Goal: Task Accomplishment & Management: Manage account settings

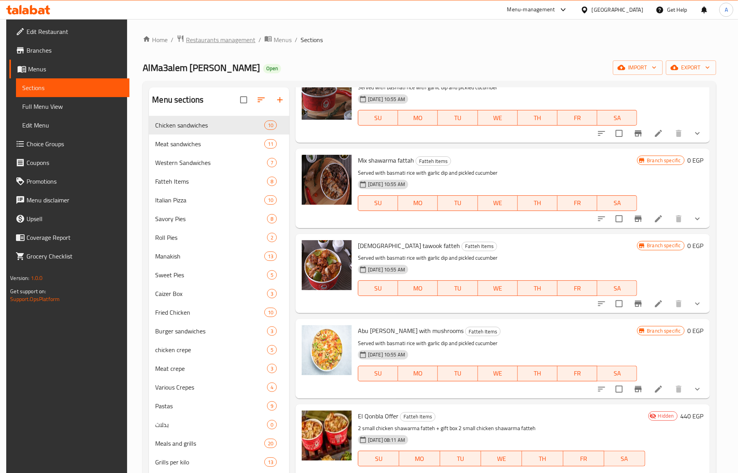
click at [220, 36] on span "Restaurants management" at bounding box center [220, 39] width 69 height 9
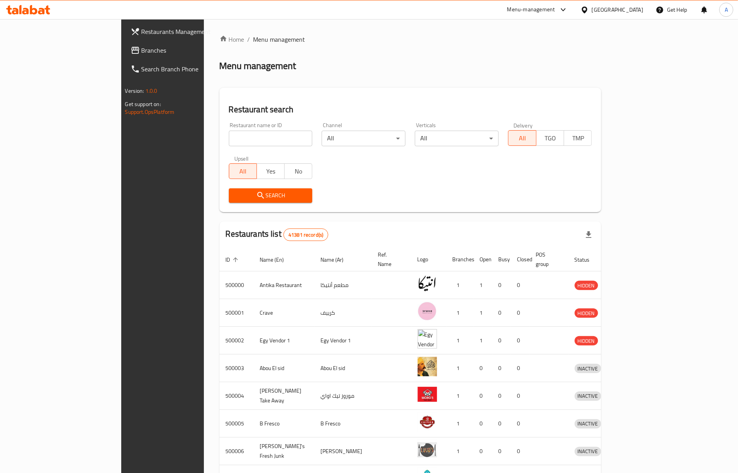
click at [141, 53] on span "Branches" at bounding box center [189, 50] width 97 height 9
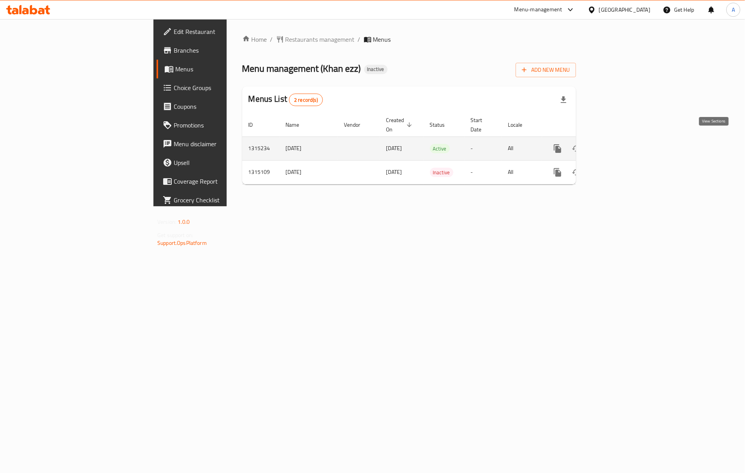
click at [619, 144] on icon "enhanced table" at bounding box center [613, 148] width 9 height 9
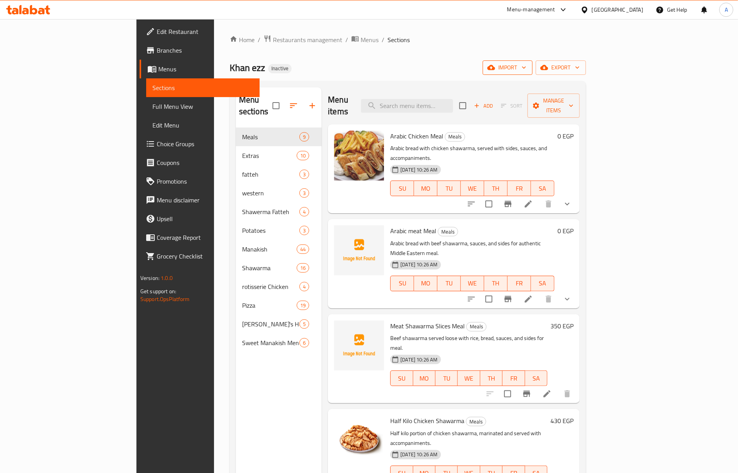
click at [495, 70] on icon "button" at bounding box center [491, 67] width 8 height 5
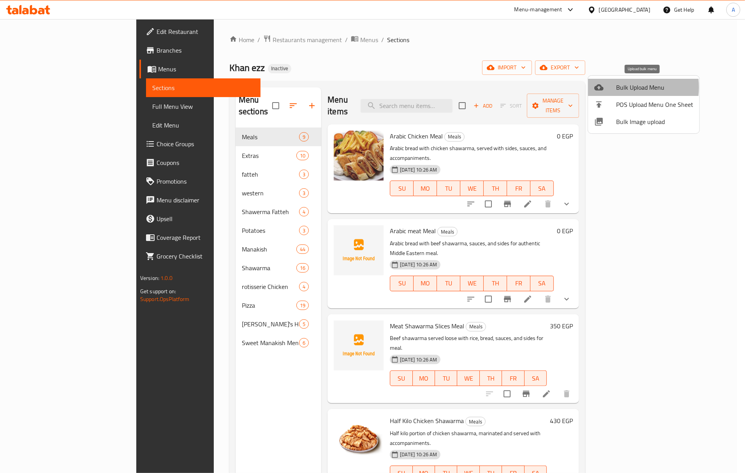
click at [622, 87] on span "Bulk Upload Menu" at bounding box center [654, 87] width 77 height 9
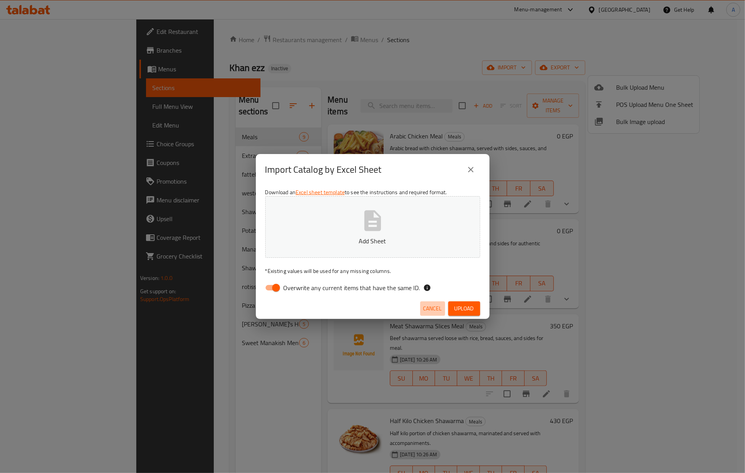
click at [426, 309] on span "Cancel" at bounding box center [433, 309] width 19 height 10
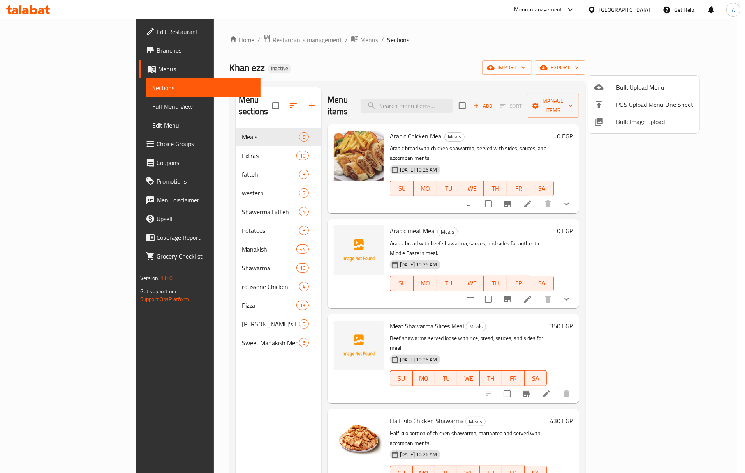
click at [629, 123] on span "Bulk Image upload" at bounding box center [654, 121] width 77 height 9
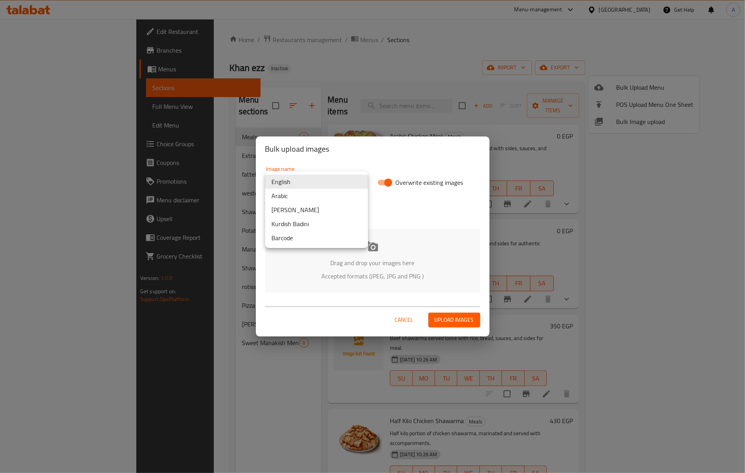
click at [355, 182] on body "​ Menu-management Egypt Get Help A Edit Restaurant Branches Menus Sections Full…" at bounding box center [372, 246] width 745 height 454
drag, startPoint x: 368, startPoint y: 277, endPoint x: 376, endPoint y: 268, distance: 11.9
click at [368, 277] on div at bounding box center [372, 236] width 745 height 473
click at [379, 263] on div "English Arabic Kurdish Sorani Kurdish Badini Barcode" at bounding box center [372, 236] width 745 height 473
click at [377, 249] on icon at bounding box center [372, 246] width 11 height 10
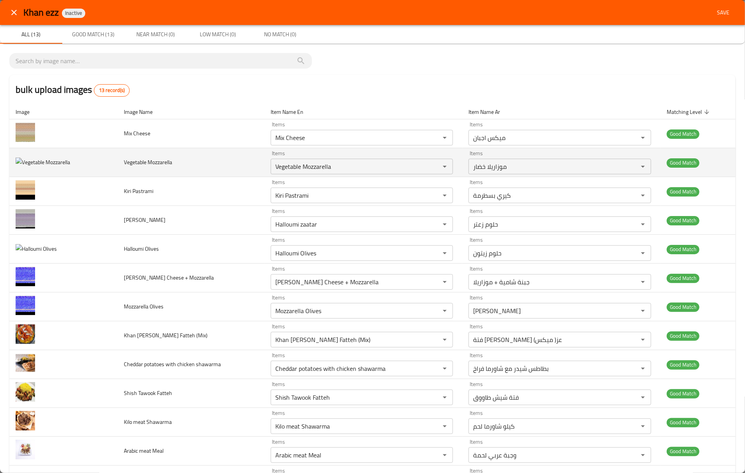
click at [53, 161] on img "enhanced table" at bounding box center [43, 162] width 55 height 10
click at [52, 161] on img "enhanced table" at bounding box center [43, 162] width 55 height 10
click at [156, 162] on span "Vegetable Mozzarella" at bounding box center [148, 162] width 48 height 10
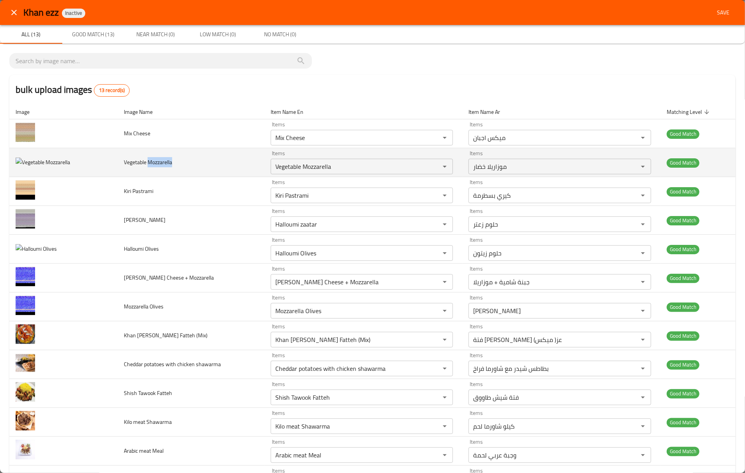
click at [156, 162] on span "Vegetable Mozzarella" at bounding box center [148, 162] width 48 height 10
click at [155, 162] on span "Vegetable Mozzarella" at bounding box center [148, 162] width 48 height 10
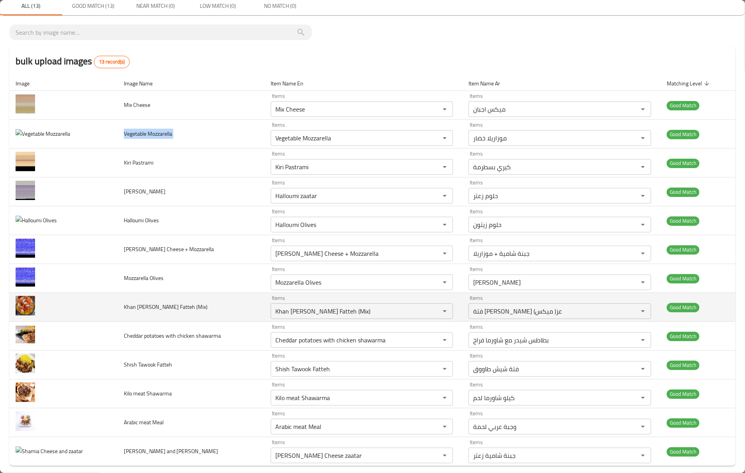
scroll to position [39, 0]
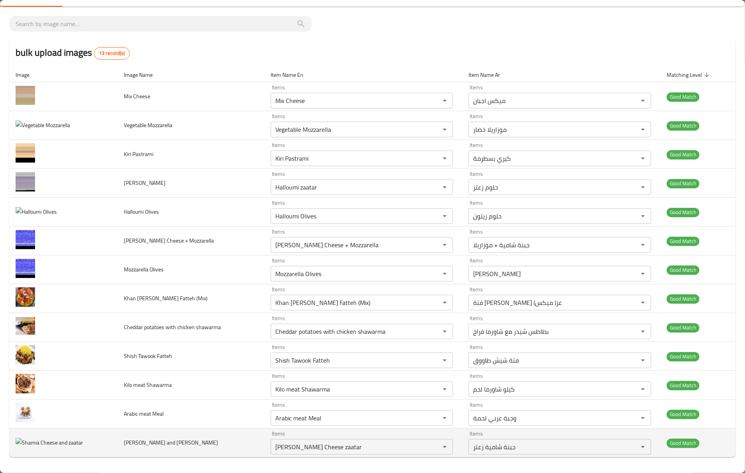
click at [157, 440] on span "[PERSON_NAME] and [PERSON_NAME]" at bounding box center [171, 442] width 94 height 10
click at [157, 440] on span "Shamia Cheese and zaatar" at bounding box center [171, 442] width 94 height 10
copy span "Shamia Cheese and zaatar"
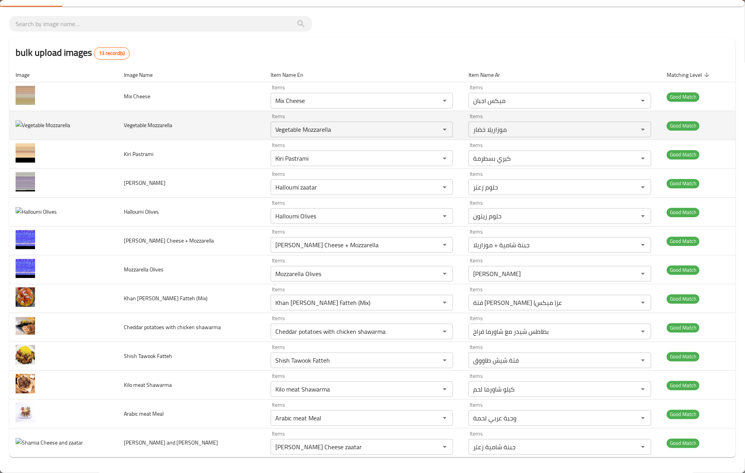
click at [127, 122] on span "Vegetable Mozzarella" at bounding box center [148, 125] width 48 height 10
copy span "Vegetable Mozzarella"
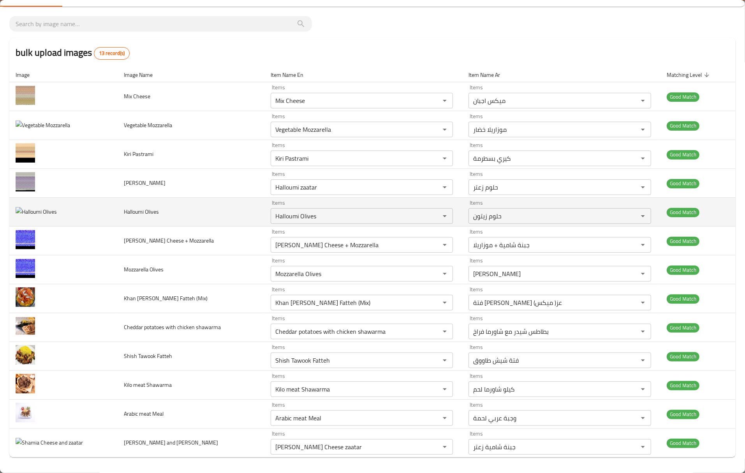
click at [130, 215] on span "Halloumi Olives" at bounding box center [141, 212] width 35 height 10
copy span "Halloumi Olives"
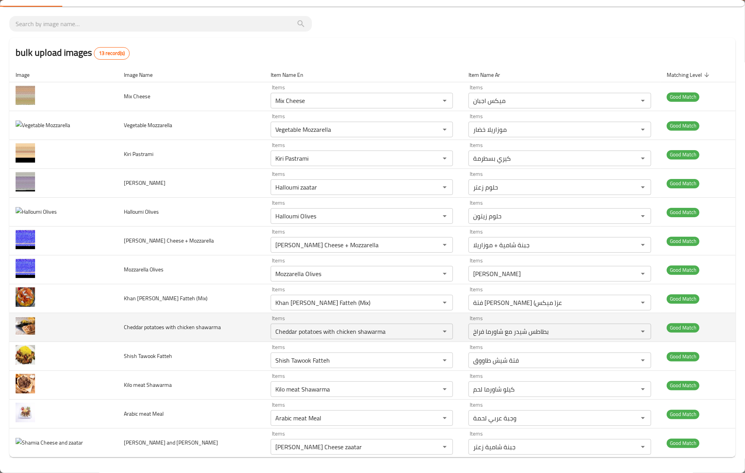
click at [147, 323] on span "Cheddar potatoes with chicken shawarma" at bounding box center [172, 327] width 97 height 10
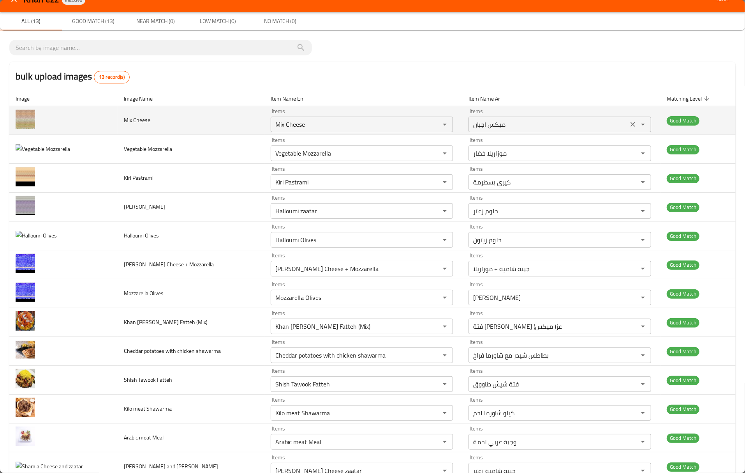
scroll to position [0, 0]
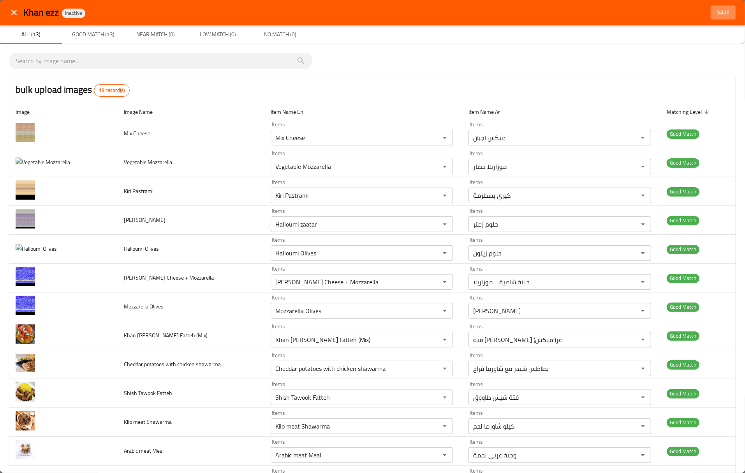
click at [714, 15] on span "Save" at bounding box center [723, 13] width 19 height 10
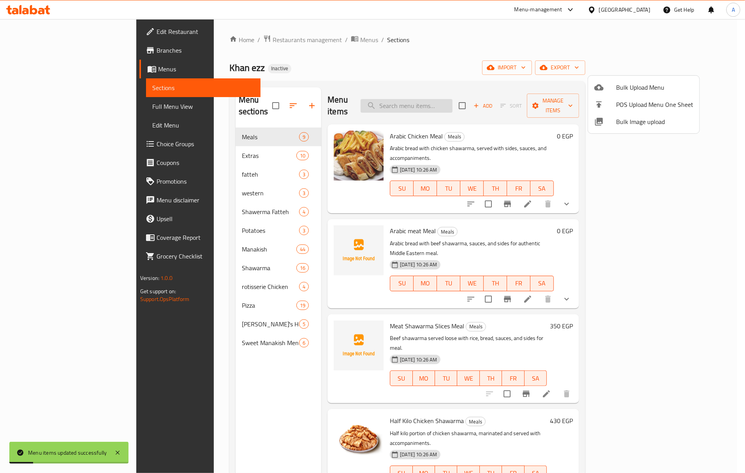
drag, startPoint x: 432, startPoint y: 104, endPoint x: 460, endPoint y: 95, distance: 29.8
click at [432, 103] on div at bounding box center [372, 236] width 745 height 473
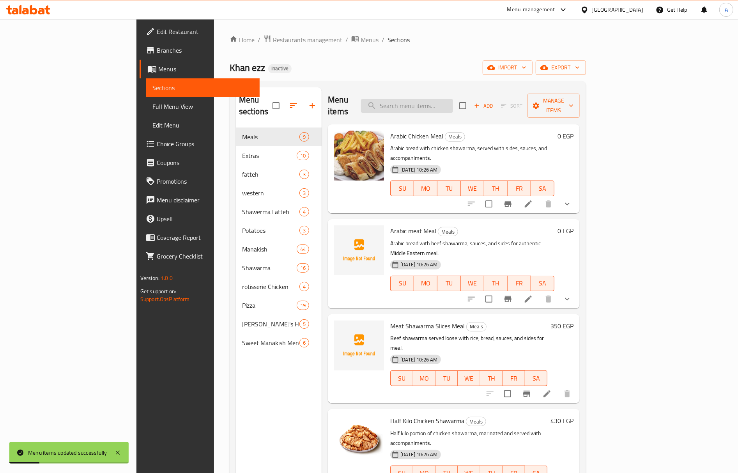
click at [453, 99] on input "search" at bounding box center [407, 106] width 92 height 14
click at [451, 99] on input "search" at bounding box center [407, 106] width 92 height 14
paste input "Halloumi Olives"
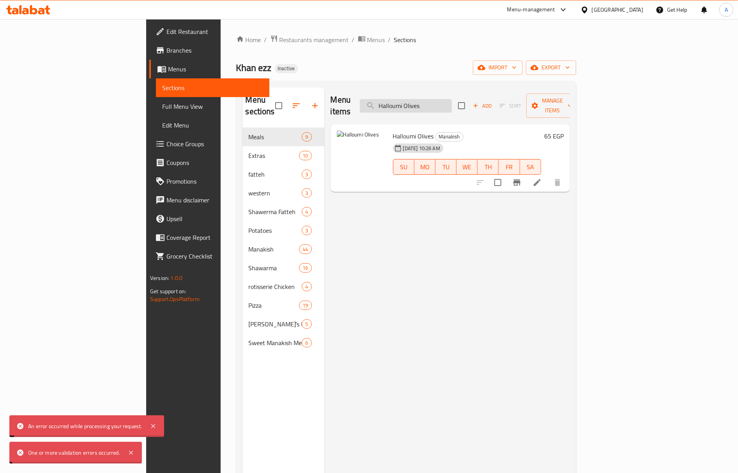
click at [452, 103] on input "Halloumi Olives" at bounding box center [406, 106] width 92 height 14
click at [132, 454] on icon at bounding box center [130, 452] width 9 height 9
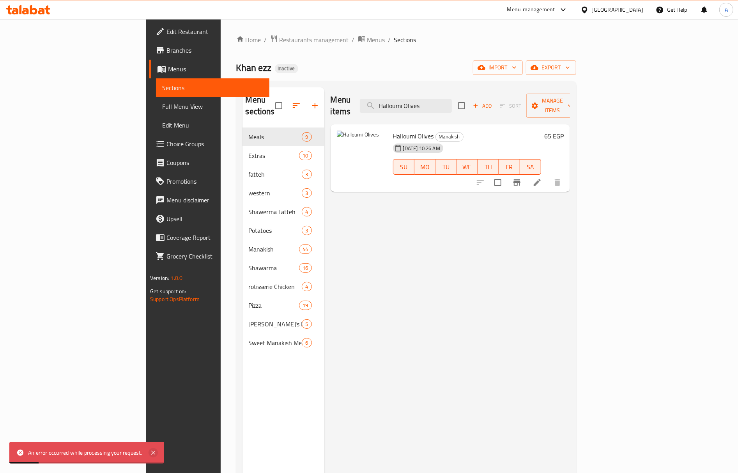
click at [151, 452] on icon at bounding box center [152, 452] width 9 height 9
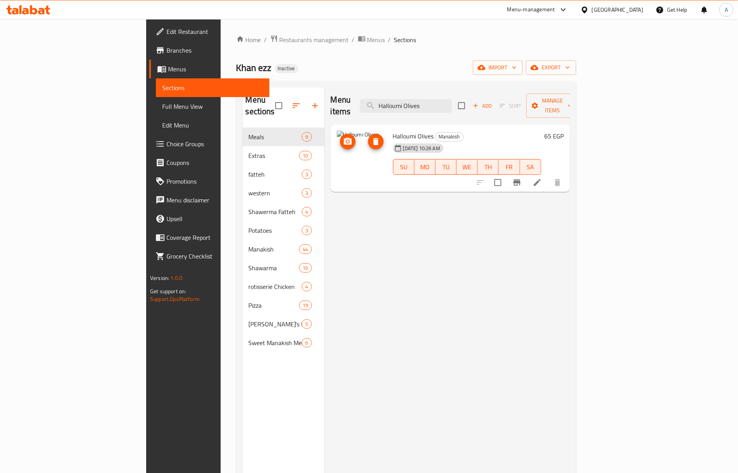
click at [337, 144] on img at bounding box center [362, 156] width 50 height 50
click at [393, 130] on span "Halloumi Olives" at bounding box center [413, 136] width 41 height 12
click at [146, 370] on div "Edit Restaurant Branches Menus Sections Full Menu View Edit Menu Choice Groups …" at bounding box center [207, 255] width 123 height 473
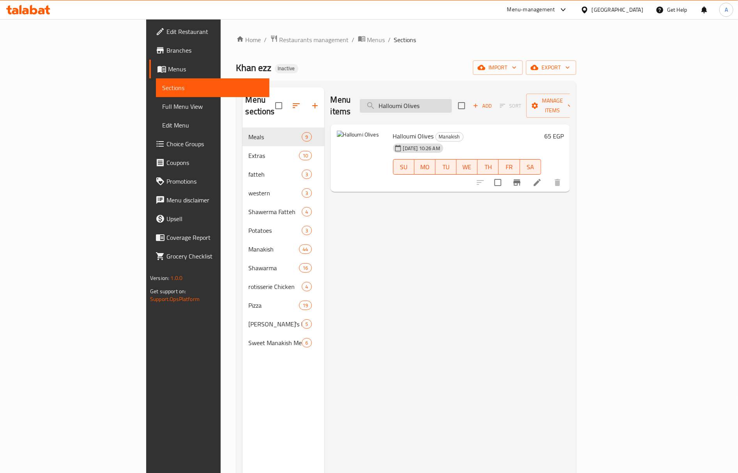
click at [452, 102] on input "Halloumi Olives" at bounding box center [406, 106] width 92 height 14
paste input "Vegetable Mozzarella"
click at [452, 99] on input "Vegetable Mozzarella" at bounding box center [406, 106] width 92 height 14
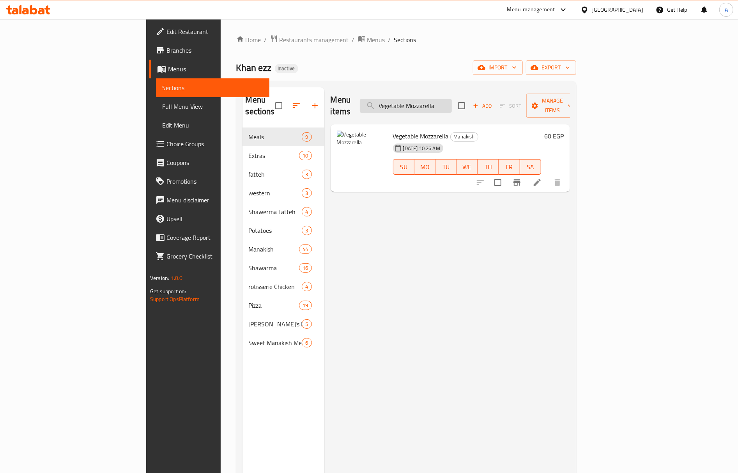
click at [452, 99] on input "Vegetable Mozzarella" at bounding box center [406, 106] width 92 height 14
paste input "Shamia Cheese and zaatar"
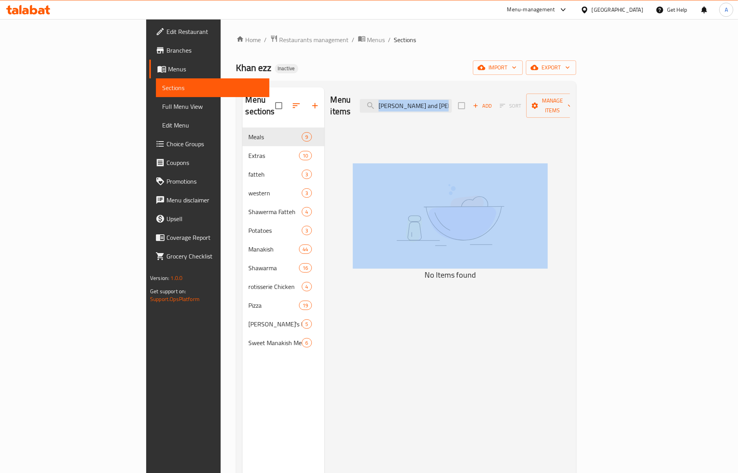
drag, startPoint x: 543, startPoint y: 105, endPoint x: 514, endPoint y: 103, distance: 29.7
click at [519, 105] on div "Menu items Shamia Cheese and zaatar Add Sort Manage items" at bounding box center [449, 105] width 239 height 37
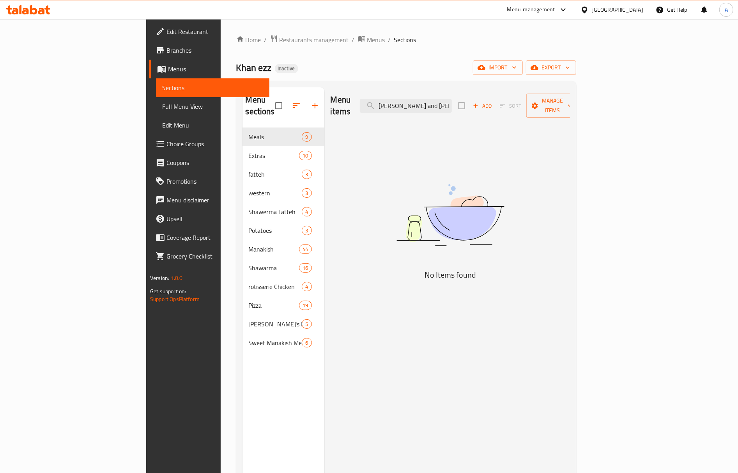
drag, startPoint x: 493, startPoint y: 100, endPoint x: 387, endPoint y: 91, distance: 106.3
click at [375, 92] on div "Menu items Shamia Cheese and zaatar Add Sort Manage items" at bounding box center [449, 105] width 239 height 37
click at [442, 99] on input "Shamia Cheese and zaatar" at bounding box center [406, 106] width 92 height 14
click at [452, 102] on input "Shamia Cheese and zaatar" at bounding box center [406, 106] width 92 height 14
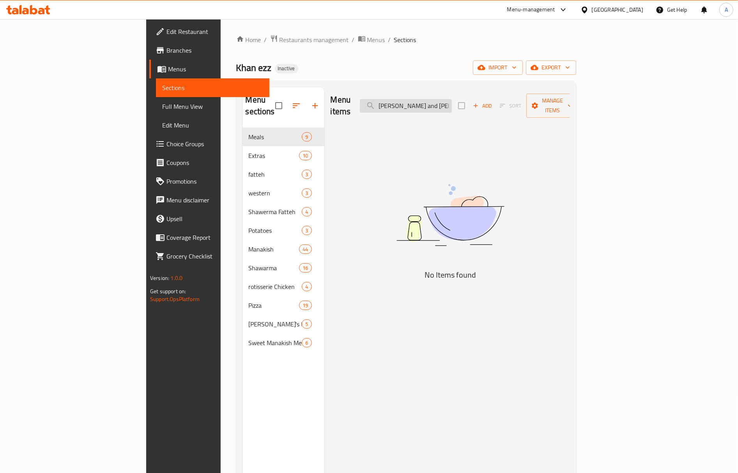
click at [452, 103] on input "Shamia Cheese and zaatar" at bounding box center [406, 106] width 92 height 14
drag, startPoint x: 502, startPoint y: 103, endPoint x: 505, endPoint y: 105, distance: 4.0
click at [508, 105] on div "Menu items Shamia Cheese and zaatar Add Sort Manage items" at bounding box center [449, 105] width 239 height 37
click at [452, 101] on input "Shamia Cheese and zaatar" at bounding box center [406, 106] width 92 height 14
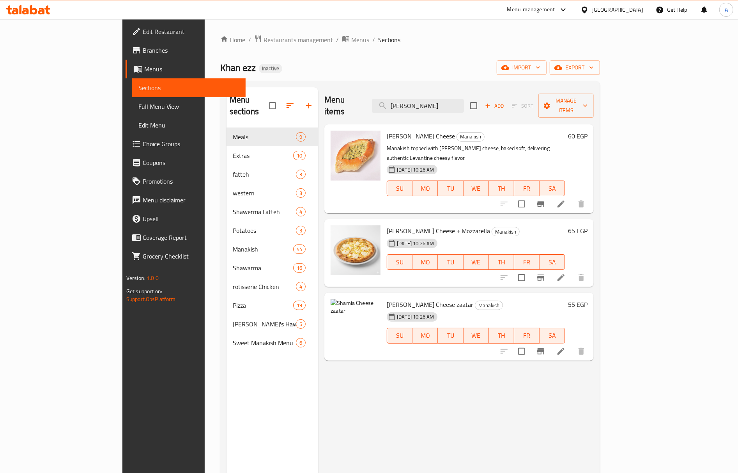
type input "Shamia Chee"
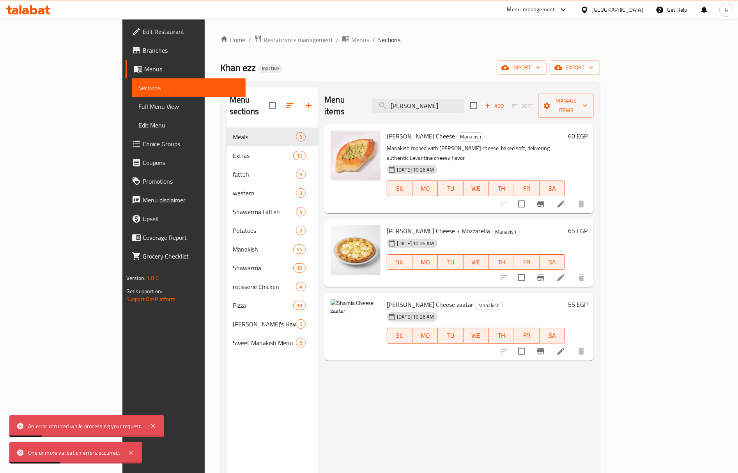
click at [324, 339] on div "Shamia Cheese zaatar Manakish 30-09-2025 10:26 AM SU MO TU WE TH FR SA 55 EGP" at bounding box center [458, 327] width 269 height 68
click at [264, 376] on div "Menu sections Meals 9 Extras 10 fatteh 3 western 3 Shawerma Fatteh 4 Potatoes 3…" at bounding box center [272, 323] width 92 height 473
click at [383, 309] on div "[DATE] 10:26 AM" at bounding box center [406, 317] width 46 height 16
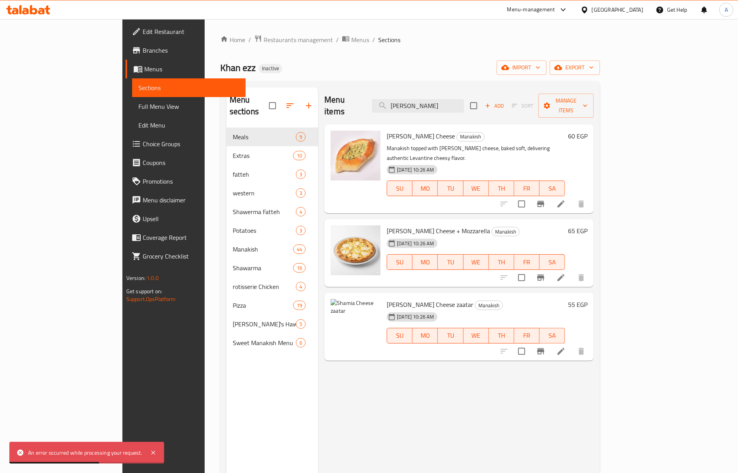
click at [387, 298] on span "Shamia Cheese zaatar" at bounding box center [430, 304] width 87 height 12
click at [383, 335] on div "Shamia Cheese zaatar Manakish 30-09-2025 10:26 AM SU MO TU WE TH FR SA" at bounding box center [475, 327] width 184 height 62
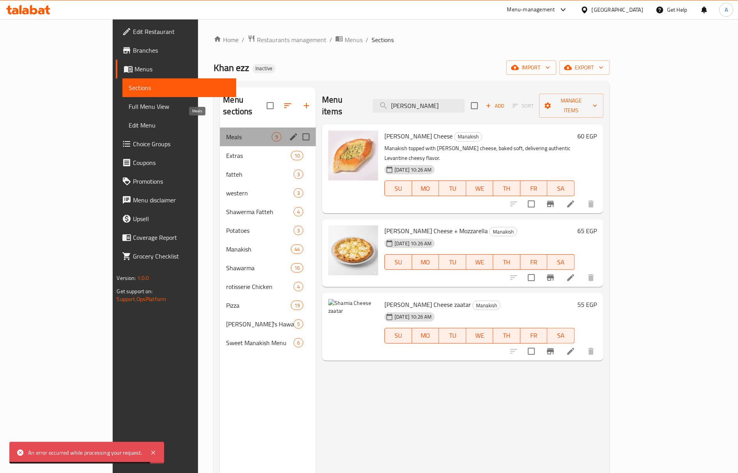
click at [226, 132] on span "Meals" at bounding box center [249, 136] width 46 height 9
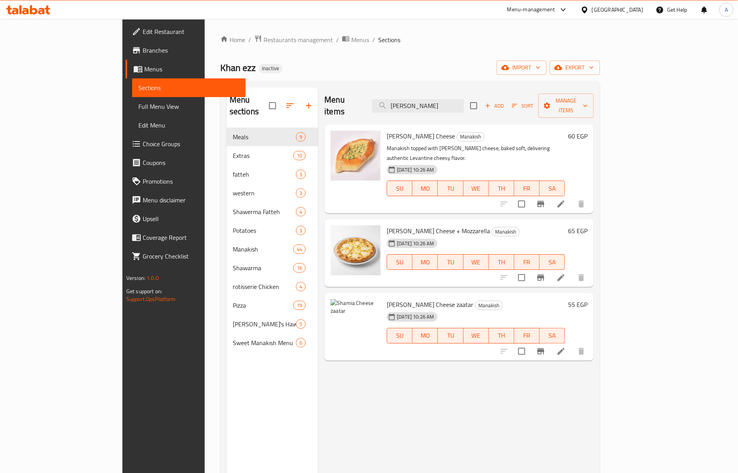
drag, startPoint x: 468, startPoint y: 99, endPoint x: 340, endPoint y: 104, distance: 128.3
click at [340, 104] on div "Menu items Shamia Chee Add Sort Manage items" at bounding box center [458, 105] width 269 height 37
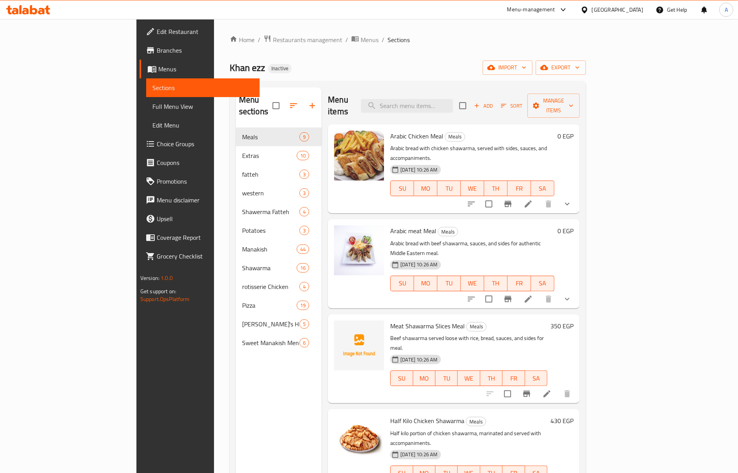
click at [402, 320] on span "Meat Shawarma Slices Meal" at bounding box center [427, 326] width 74 height 12
click at [391, 333] on p "Beef shawarma served loose with rice, bread, sauces, and sides for meal." at bounding box center [468, 342] width 157 height 19
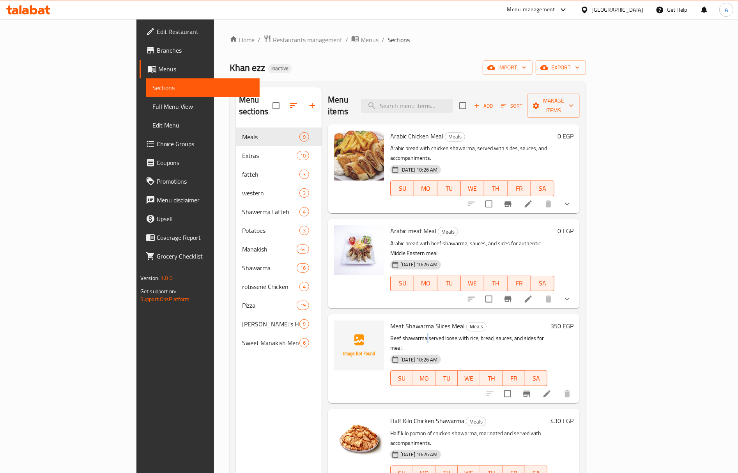
click at [391, 333] on p "Beef shawarma served loose with rice, bread, sauces, and sides for meal." at bounding box center [468, 342] width 157 height 19
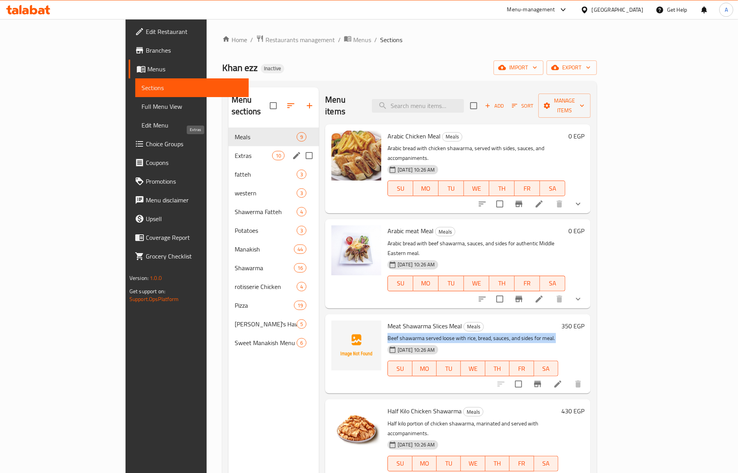
click at [235, 151] on span "Extras" at bounding box center [253, 155] width 37 height 9
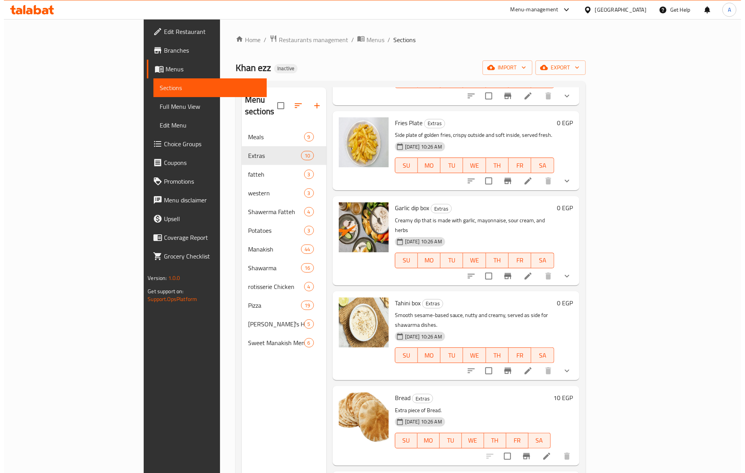
scroll to position [312, 0]
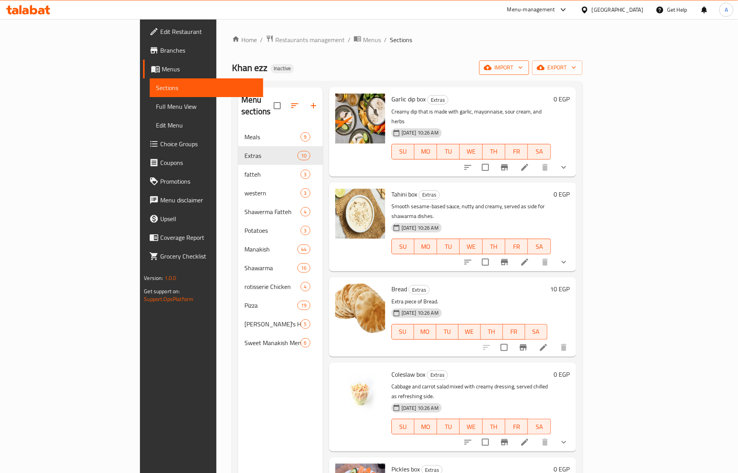
click at [523, 66] on span "import" at bounding box center [503, 68] width 37 height 10
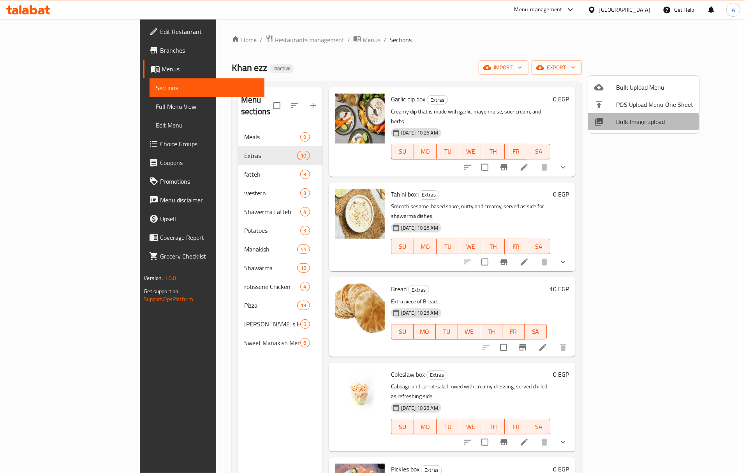
click at [620, 122] on span "Bulk Image upload" at bounding box center [654, 121] width 77 height 9
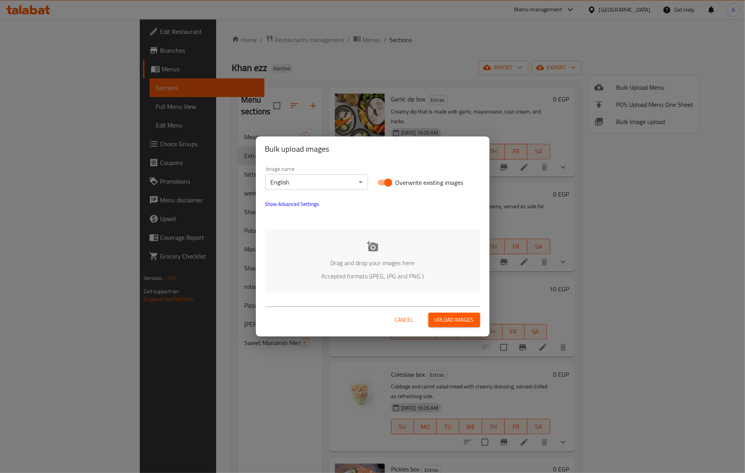
click at [360, 267] on p "Drag and drop your images here" at bounding box center [373, 262] width 192 height 9
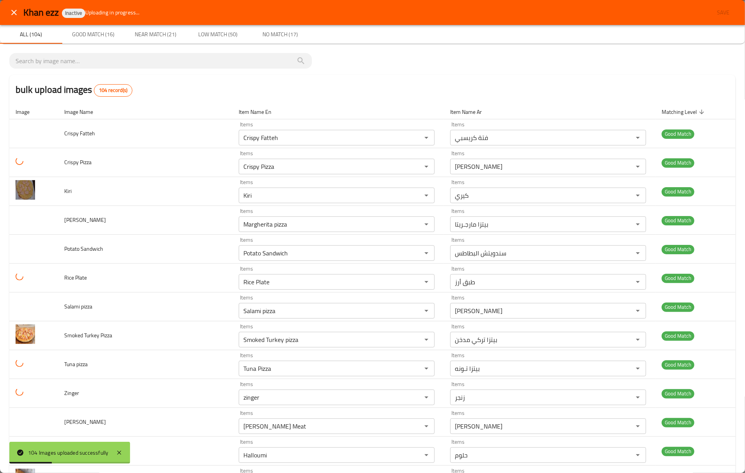
scroll to position [364, 0]
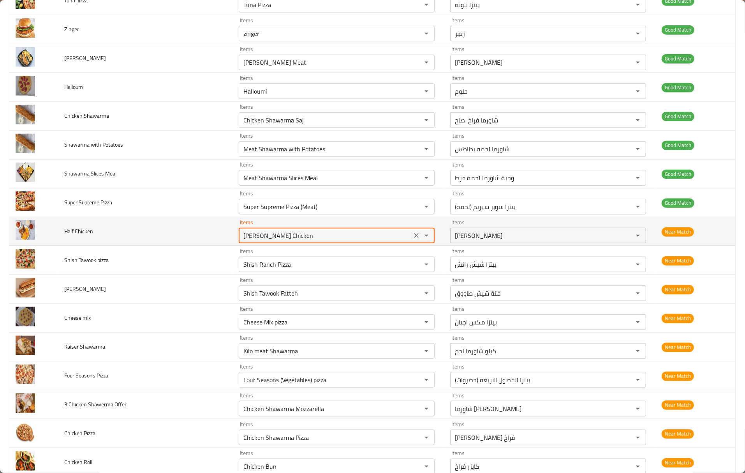
drag, startPoint x: 300, startPoint y: 239, endPoint x: 197, endPoint y: 235, distance: 103.4
click at [197, 235] on tr "Half Chicken Items Maria Chicken Items Items ماريا فراخ Items Near Match" at bounding box center [372, 231] width 727 height 29
click at [254, 236] on Chicken "Maria Chicken" at bounding box center [325, 235] width 168 height 11
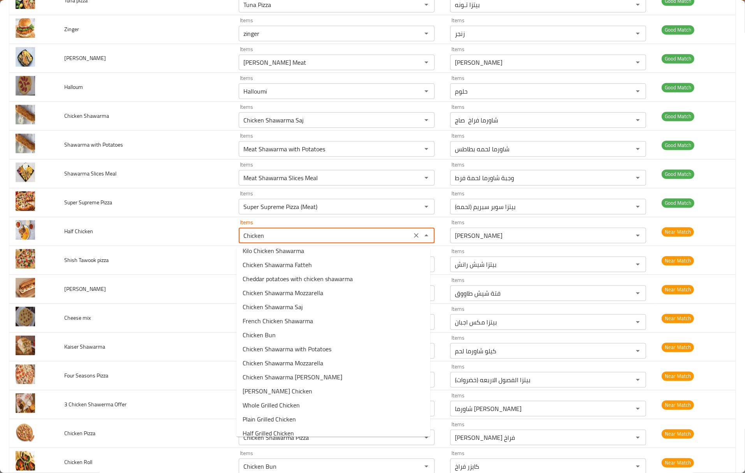
scroll to position [83, 0]
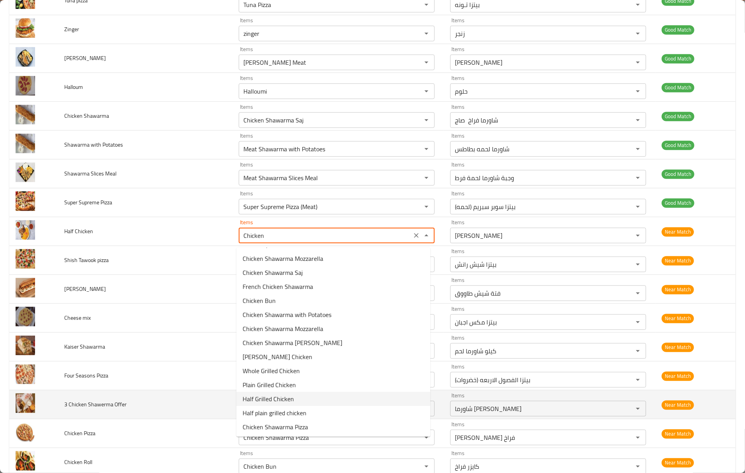
click at [310, 393] on Chicken-option-16 "Half Grilled Chicken" at bounding box center [334, 399] width 194 height 14
type Chicken "Half Grilled Chicken"
type Chicken-ar "نص فرخة مشوية"
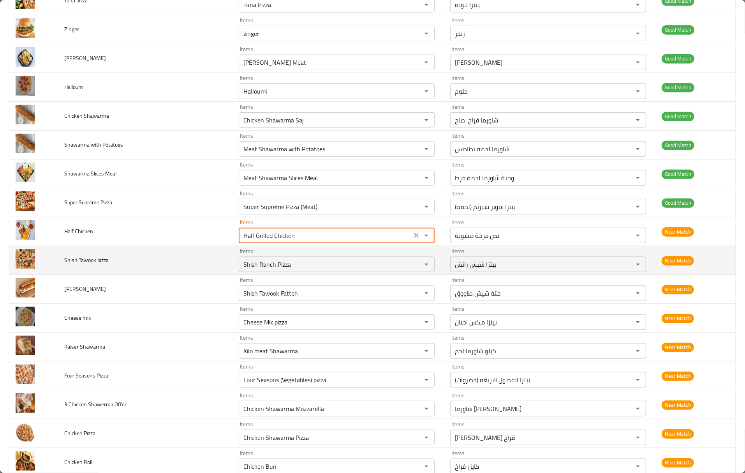
type Chicken "Half Grilled Chicken"
click at [162, 261] on td "Shish Tawook pizza" at bounding box center [145, 260] width 175 height 29
click at [90, 262] on span "Shish Tawook pizza" at bounding box center [86, 260] width 44 height 10
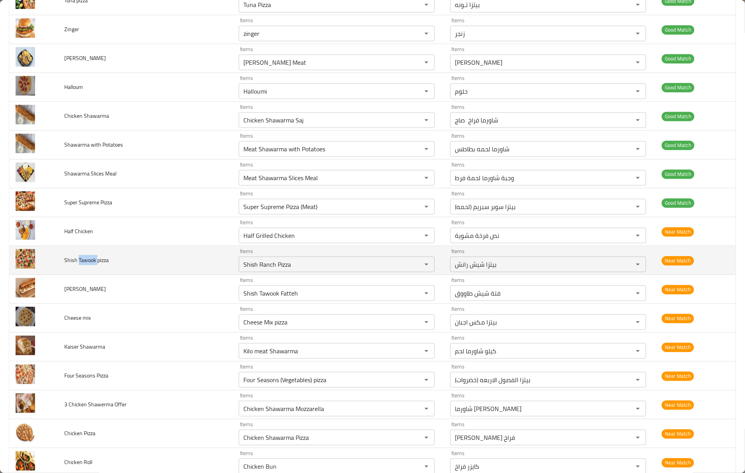
click at [90, 262] on span "Shish Tawook pizza" at bounding box center [86, 260] width 44 height 10
click at [281, 262] on pizza "Shish Ranch Pizza" at bounding box center [325, 264] width 168 height 11
click at [279, 261] on pizza "Shish Ranch Pizza" at bounding box center [325, 264] width 168 height 11
paste pizza "Tawook"
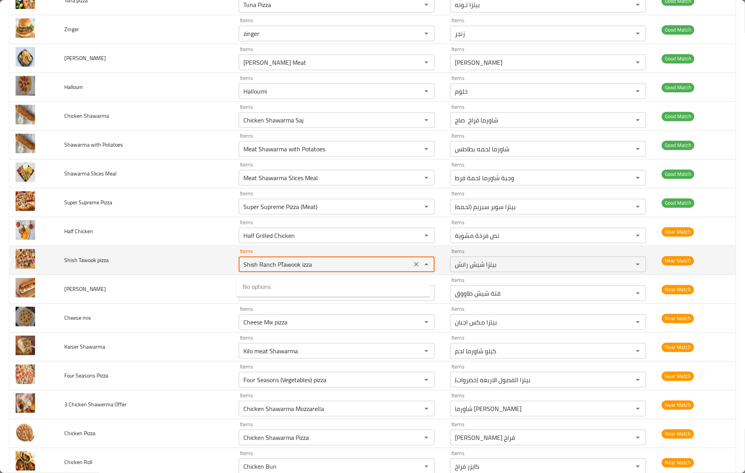
click at [281, 261] on pizza "Shish Ranch PTawook izza" at bounding box center [325, 264] width 168 height 11
paste pizza "Tawook"
click at [111, 260] on td "Shish Tawook pizza" at bounding box center [145, 260] width 175 height 29
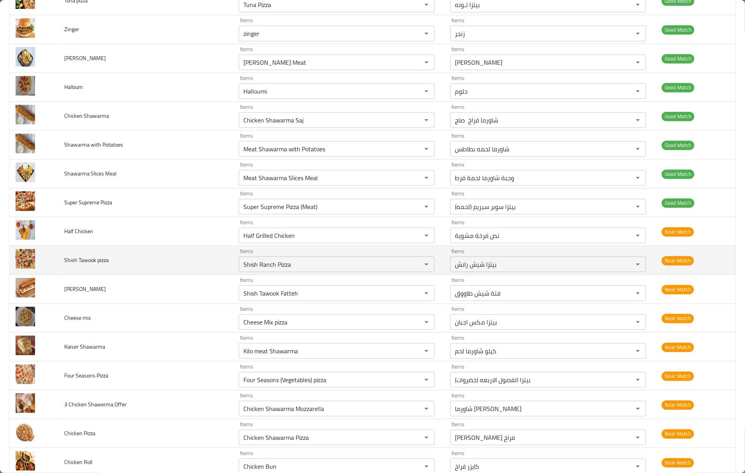
click at [100, 262] on span "Shish Tawook pizza" at bounding box center [86, 260] width 44 height 10
copy span "pizza"
click at [286, 265] on pizza "Shish Ranch Pizza" at bounding box center [325, 264] width 168 height 11
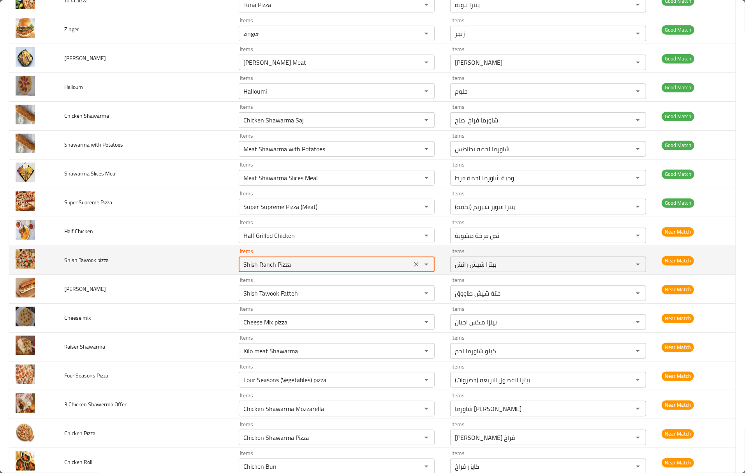
paste pizza "p"
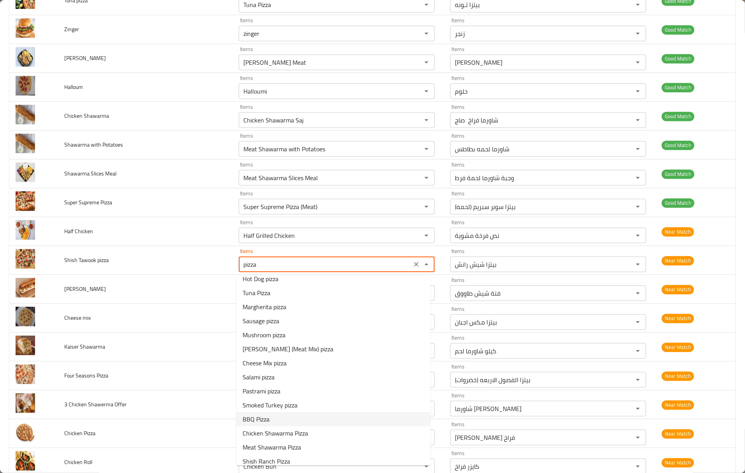
scroll to position [0, 0]
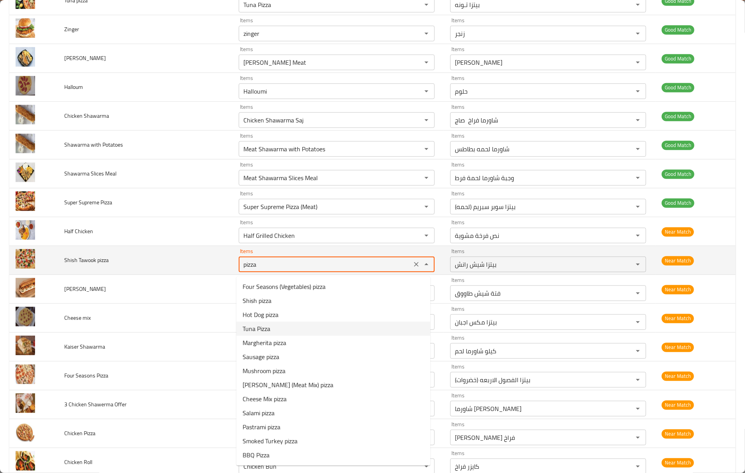
type pizza "Shish Ranch Pizza"
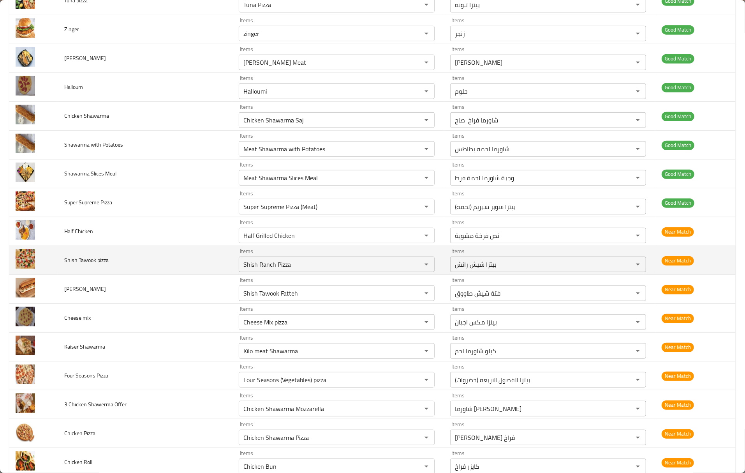
click at [122, 249] on td "Shish Tawook pizza" at bounding box center [145, 260] width 175 height 29
click at [413, 268] on icon "Clear" at bounding box center [417, 264] width 8 height 8
click at [45, 251] on td "enhanced table" at bounding box center [33, 260] width 49 height 29
click at [75, 263] on span "Shish Tawook pizza" at bounding box center [86, 260] width 44 height 10
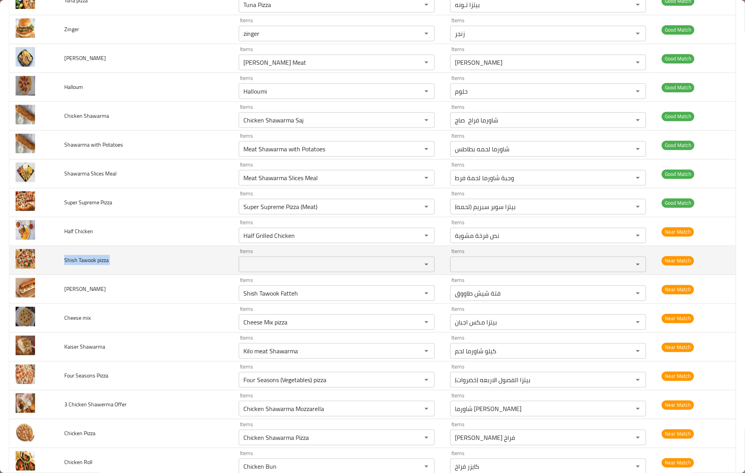
click at [75, 263] on span "Shish Tawook pizza" at bounding box center [86, 260] width 44 height 10
copy span "Shish Tawook pizza"
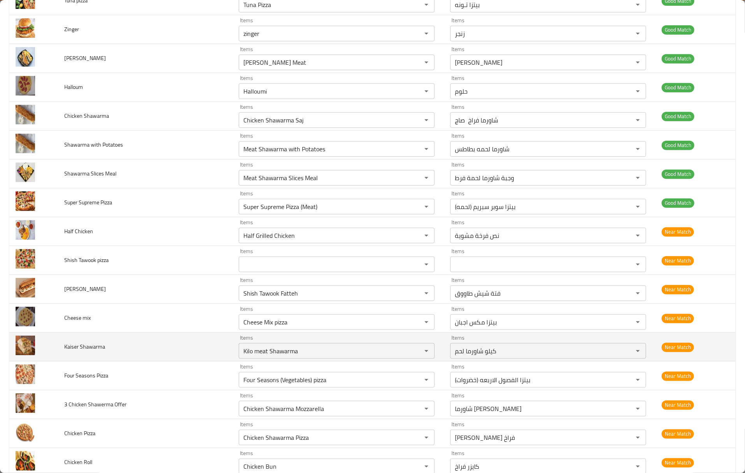
click at [161, 349] on td "Kaiser Shawarma" at bounding box center [145, 346] width 175 height 29
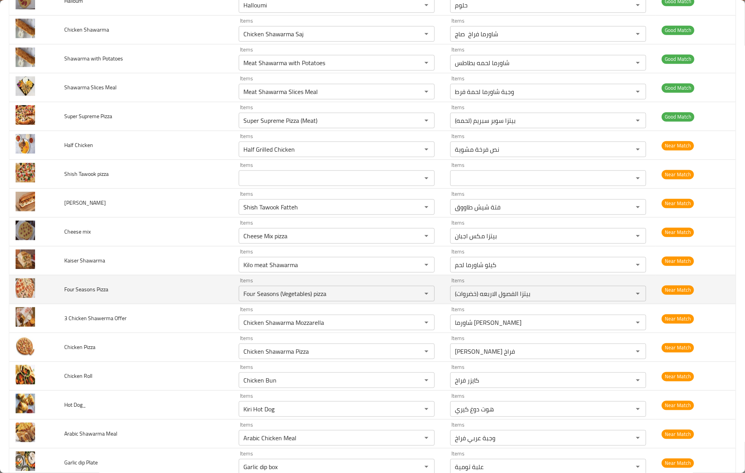
scroll to position [623, 0]
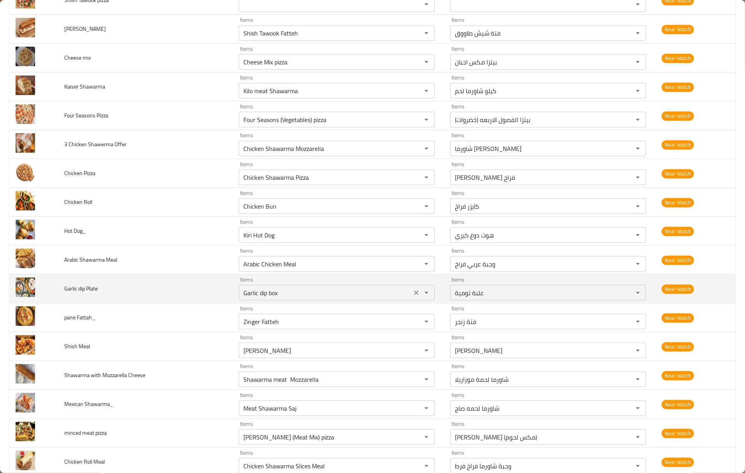
click at [313, 297] on Plate "Garlic dip box" at bounding box center [325, 292] width 168 height 11
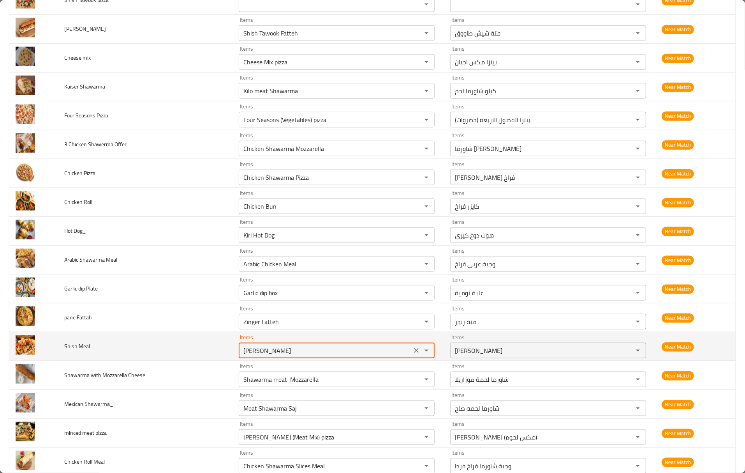
click at [245, 356] on Meal "[PERSON_NAME]" at bounding box center [325, 350] width 168 height 11
click at [248, 353] on Meal "[PERSON_NAME]" at bounding box center [325, 350] width 168 height 11
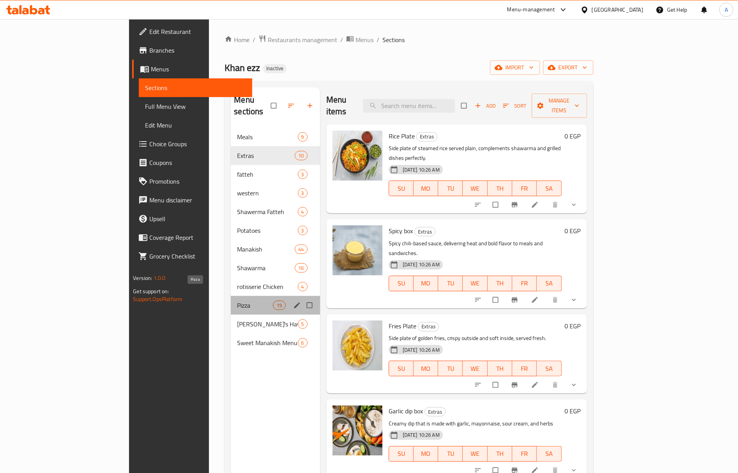
click at [237, 300] on span "Pizza" at bounding box center [255, 304] width 36 height 9
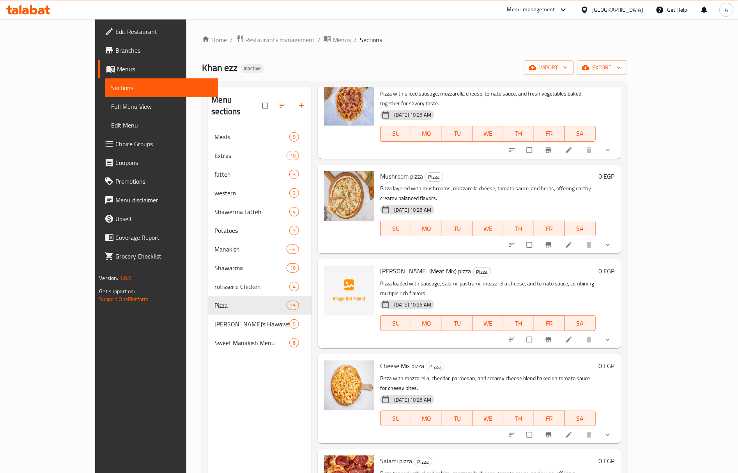
scroll to position [519, 0]
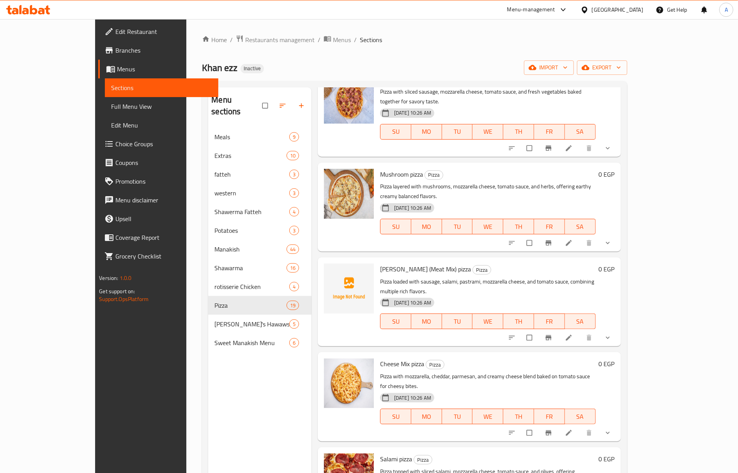
click at [380, 263] on span "[PERSON_NAME] (Meat Mix) pizza" at bounding box center [425, 269] width 91 height 12
click at [380, 263] on span "Khan Ezz (Meat Mix) pizza" at bounding box center [425, 269] width 91 height 12
copy span "Khan"
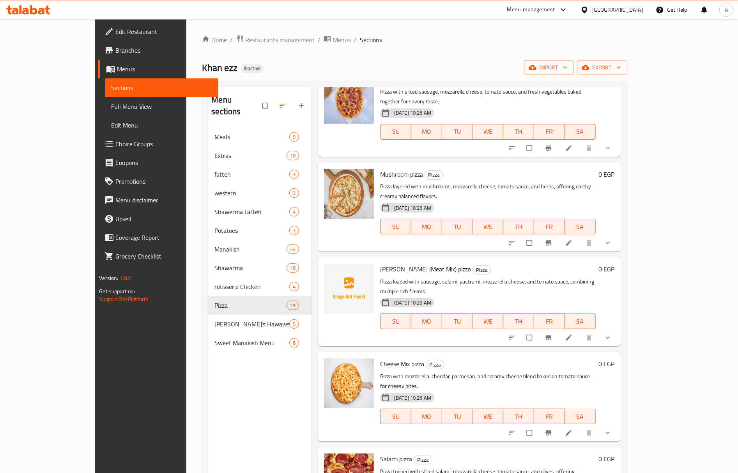
click at [423, 263] on span "Khan Ezz (Meat Mix) pizza" at bounding box center [425, 269] width 91 height 12
click at [419, 277] on p "Pizza loaded with sausage, salami, pastrami, mozzarella cheese, and tomato sauc…" at bounding box center [487, 286] width 215 height 19
click at [418, 263] on span "Khan Ezz (Meat Mix) pizza" at bounding box center [425, 269] width 91 height 12
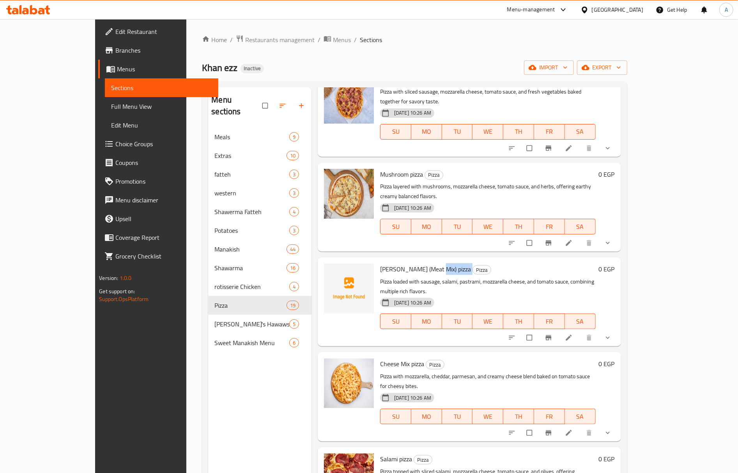
click at [418, 263] on span "Khan Ezz (Meat Mix) pizza" at bounding box center [425, 269] width 91 height 12
copy h6 "pizza"
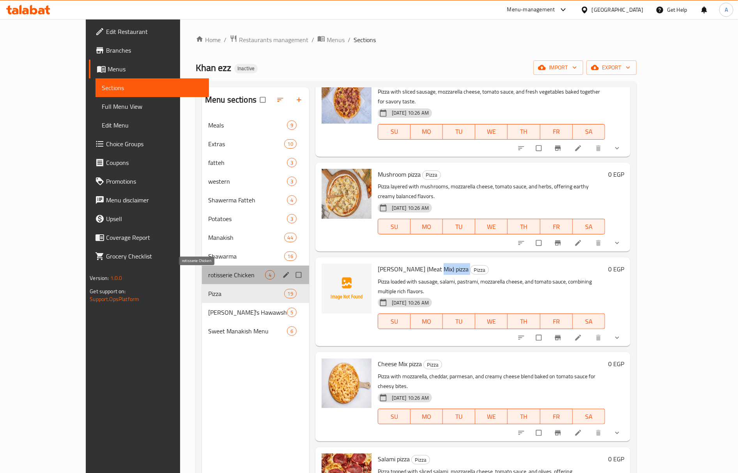
click at [208, 271] on span "rotisserie Chicken" at bounding box center [236, 274] width 57 height 9
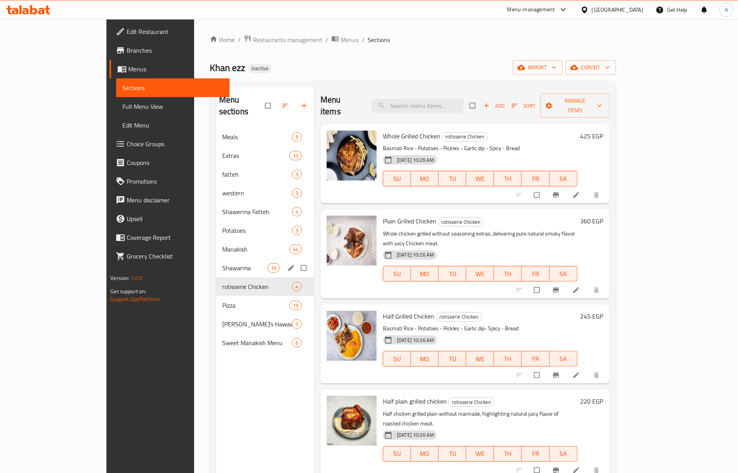
click at [222, 263] on span "Shawarma" at bounding box center [244, 267] width 45 height 9
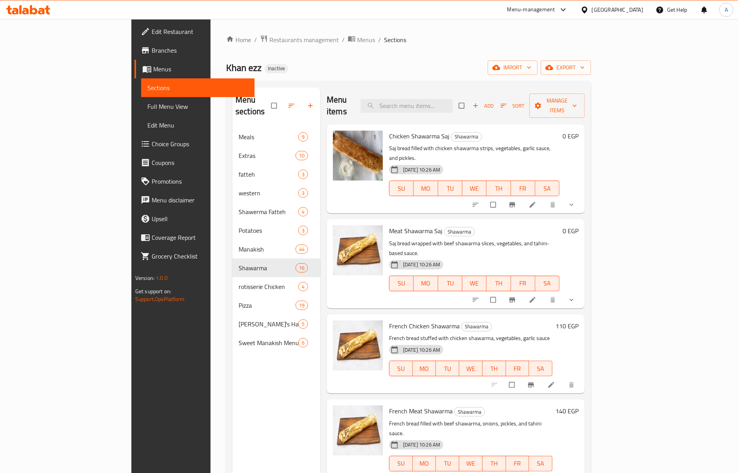
click at [389, 225] on span "Meat Shawarma Saj" at bounding box center [415, 231] width 53 height 12
copy span "Shawarma"
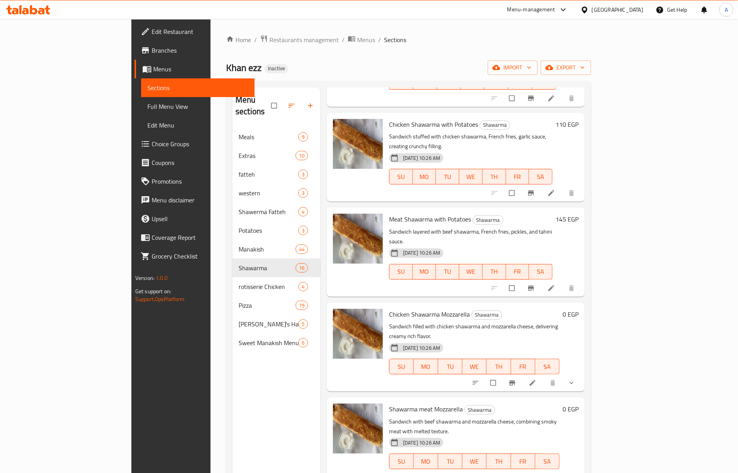
scroll to position [675, 0]
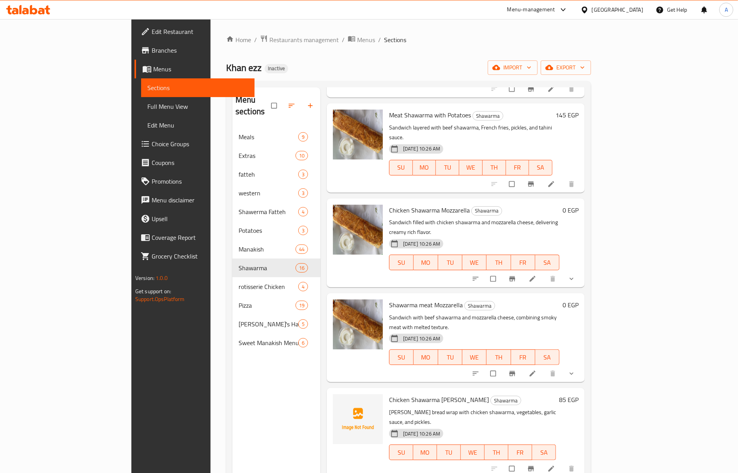
click at [400, 394] on span "Chicken Shawarma Shami" at bounding box center [439, 400] width 100 height 12
click at [421, 407] on p "Shami bread wrap with chicken shawarma, vegetables, garlic sauce, and pickles." at bounding box center [472, 416] width 167 height 19
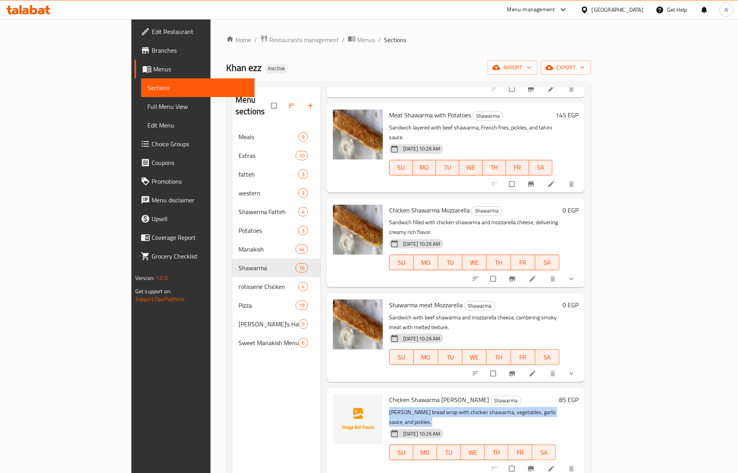
click at [421, 407] on p "Shami bread wrap with chicken shawarma, vegetables, garlic sauce, and pickles." at bounding box center [472, 416] width 167 height 19
click at [491, 396] on span "Shawarma" at bounding box center [506, 400] width 30 height 9
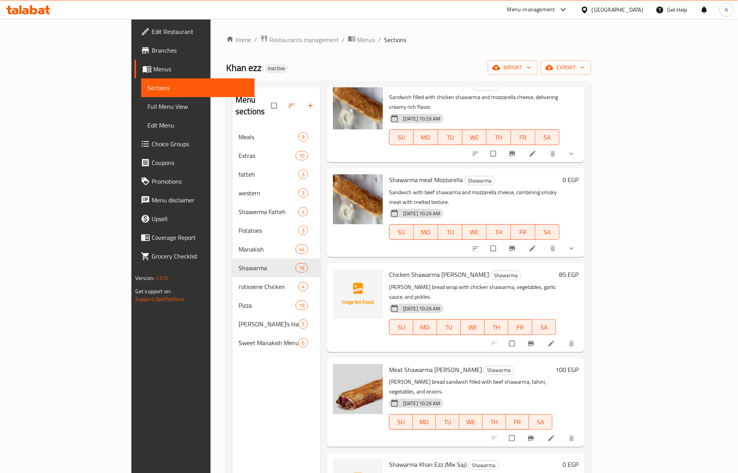
scroll to position [831, 0]
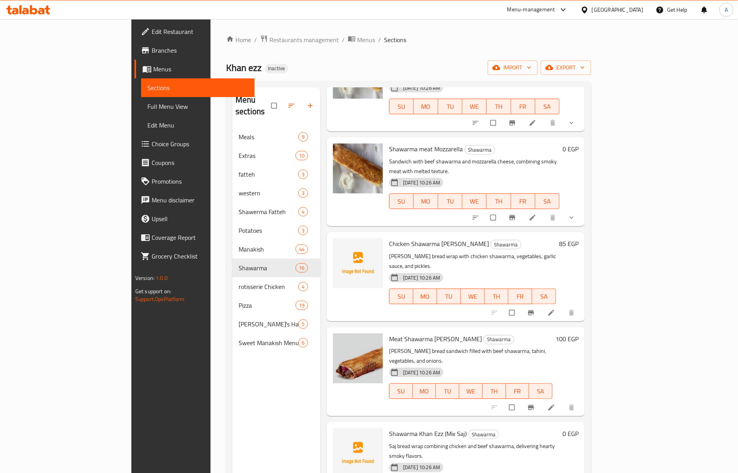
click at [407, 427] on span "Shawarma Khan Ezz (Mix Saj)" at bounding box center [428, 433] width 78 height 12
copy span "Ezz"
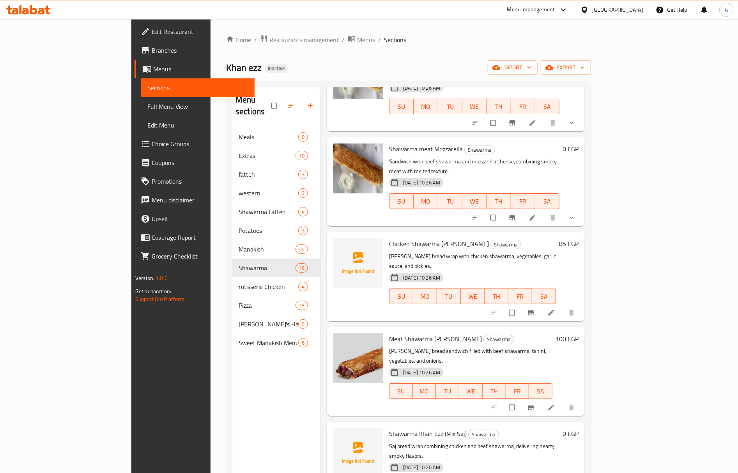
copy span "Maria"
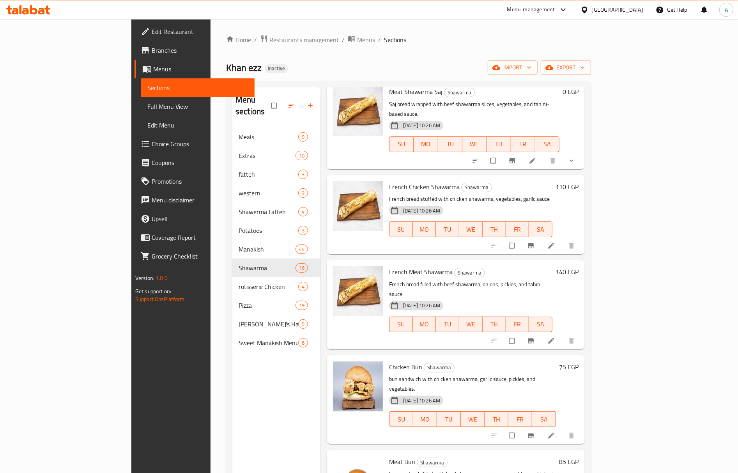
scroll to position [0, 0]
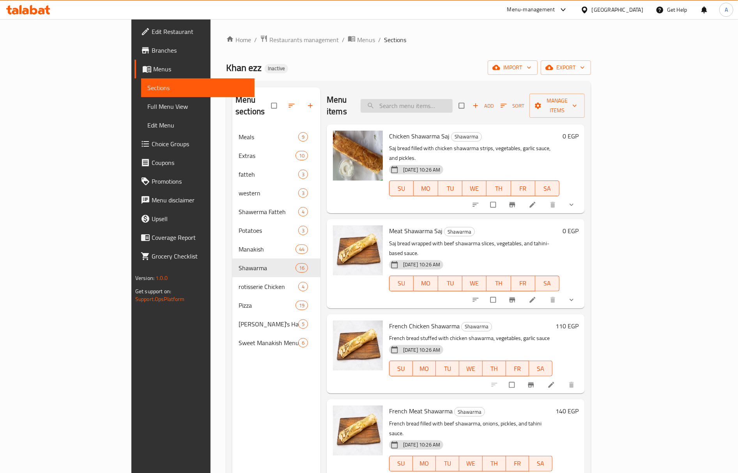
click at [452, 104] on input "search" at bounding box center [406, 106] width 92 height 14
paste input "Maria"
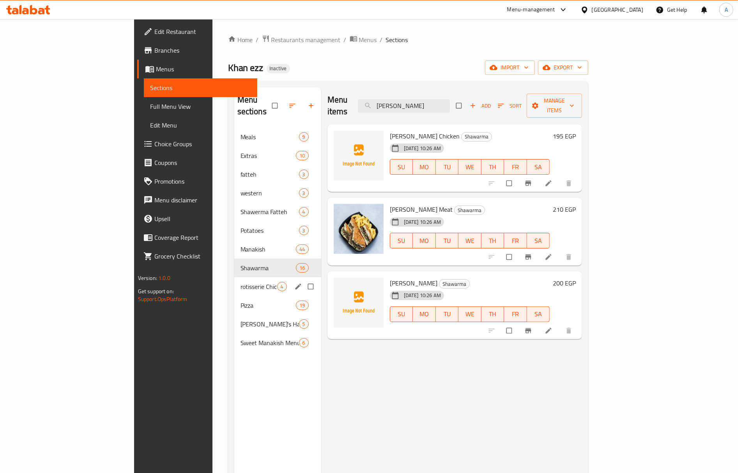
click at [234, 281] on div "rotisserie Chicken 4" at bounding box center [277, 286] width 87 height 19
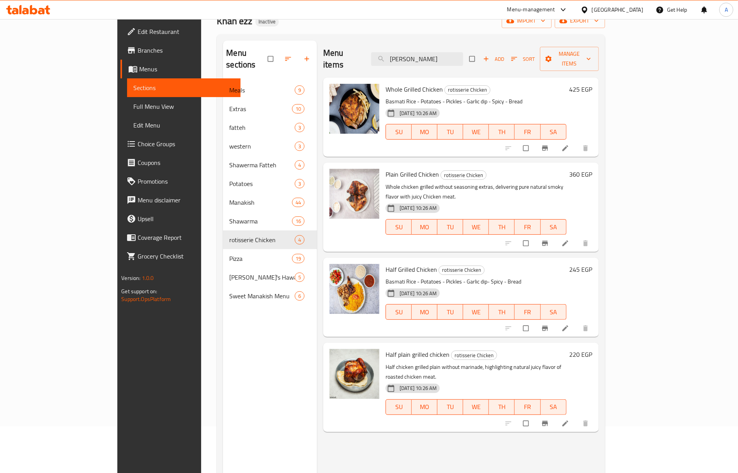
scroll to position [109, 0]
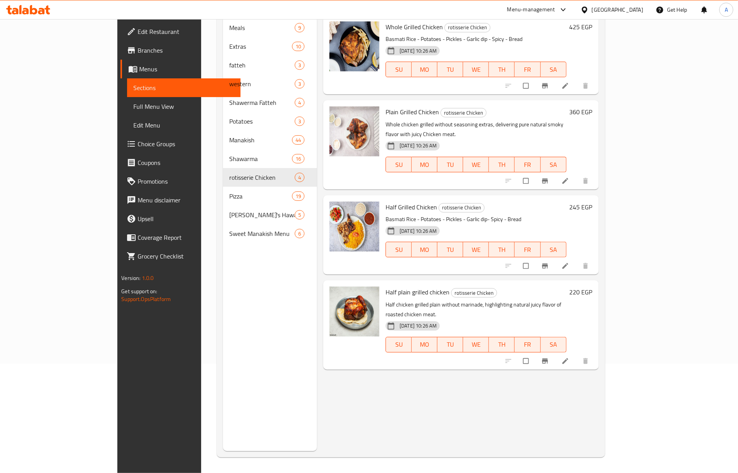
click at [348, 198] on div at bounding box center [354, 234] width 56 height 73
click at [385, 201] on span "Half Grilled Chicken" at bounding box center [410, 207] width 51 height 12
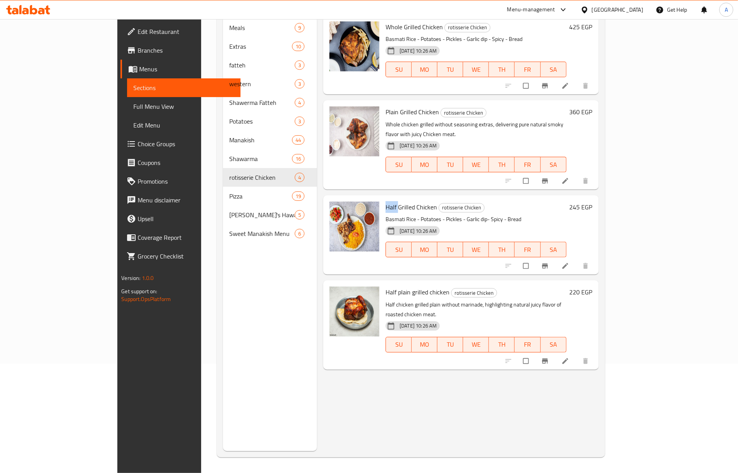
click at [385, 201] on span "Half Grilled Chicken" at bounding box center [410, 207] width 51 height 12
click at [329, 213] on img at bounding box center [354, 226] width 50 height 50
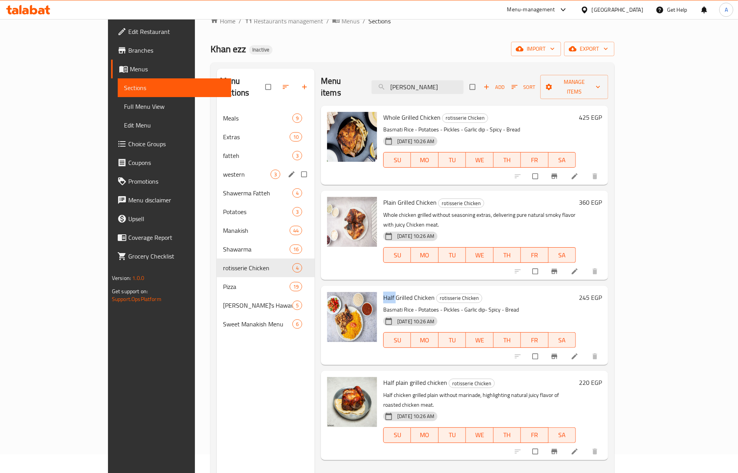
scroll to position [0, 0]
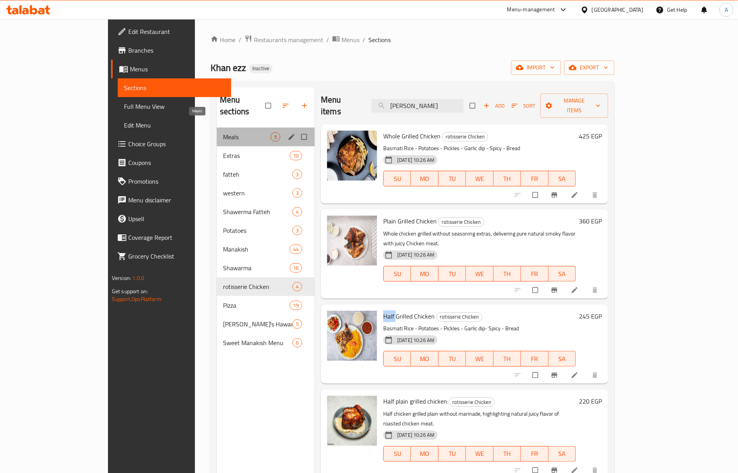
click at [223, 132] on span "Meals" at bounding box center [247, 136] width 48 height 9
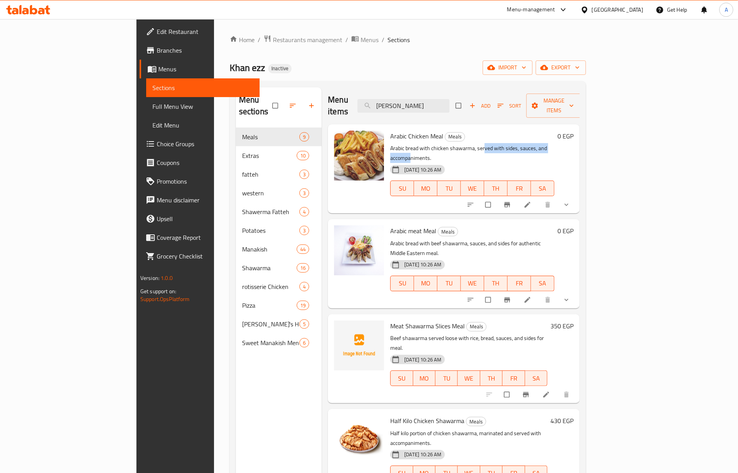
drag, startPoint x: 501, startPoint y: 138, endPoint x: 541, endPoint y: 143, distance: 40.8
click at [541, 143] on div "Arabic Chicken Meal Meals Arabic bread with chicken shawarma, served with sides…" at bounding box center [472, 168] width 170 height 83
click at [526, 162] on div "30-09-2025 10:26 AM SU MO TU WE TH FR SA" at bounding box center [472, 183] width 170 height 42
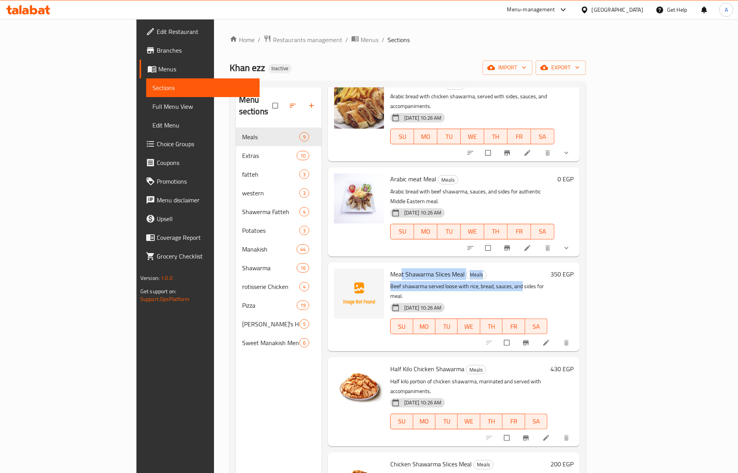
drag, startPoint x: 368, startPoint y: 241, endPoint x: 488, endPoint y: 253, distance: 120.2
click at [488, 265] on div "Meat Shawarma Slices Meal Meals Beef shawarma served loose with rice, bread, sa…" at bounding box center [468, 306] width 163 height 83
click at [488, 281] on p "Beef shawarma served loose with rice, bread, sauces, and sides for meal." at bounding box center [468, 290] width 157 height 19
drag, startPoint x: 378, startPoint y: 241, endPoint x: 418, endPoint y: 246, distance: 40.9
click at [418, 268] on span "Meat Shawarma Slices Meal" at bounding box center [427, 274] width 74 height 12
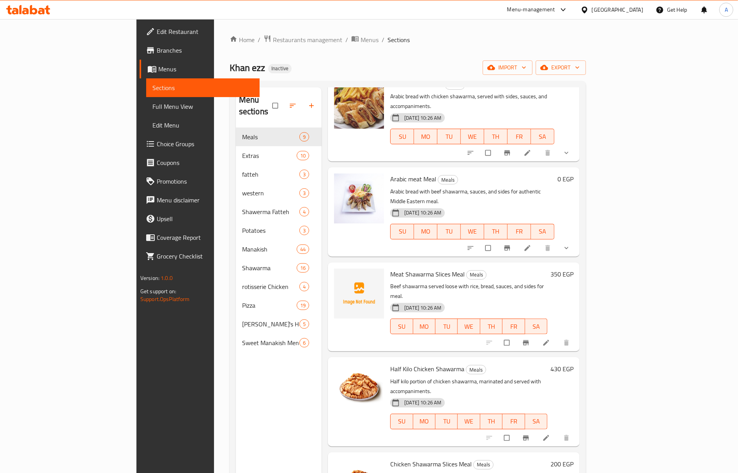
click at [390, 268] on span "Meat Shawarma Slices Meal" at bounding box center [427, 274] width 74 height 12
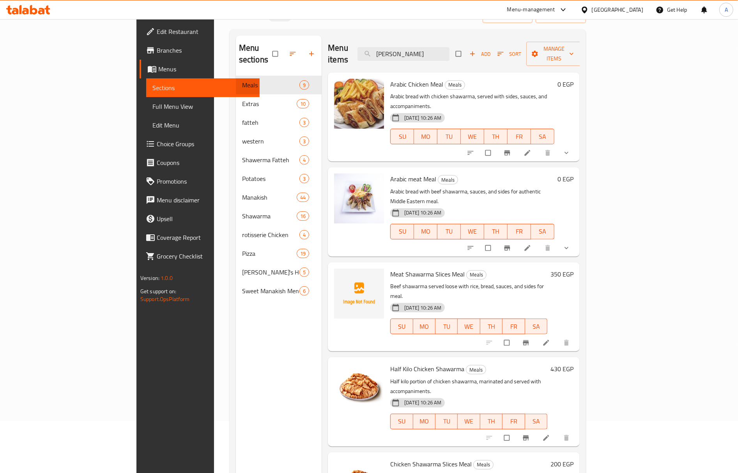
scroll to position [0, 0]
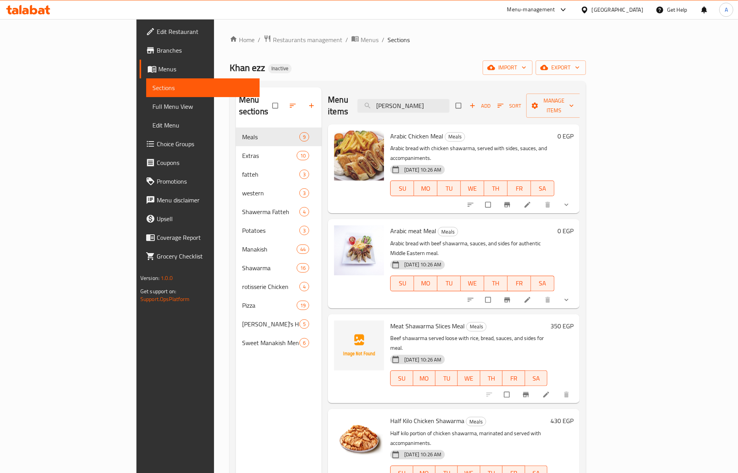
drag, startPoint x: 464, startPoint y: 97, endPoint x: 294, endPoint y: 116, distance: 171.0
click at [321, 116] on div "Menu items Maria Add Sort Manage items Arabic Chicken Meal Meals Arabic bread w…" at bounding box center [450, 323] width 258 height 473
paste input "Garlic dip box"
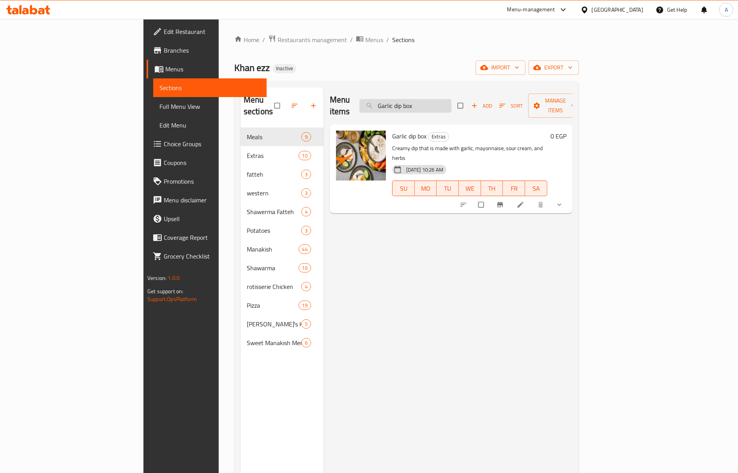
click at [451, 101] on input "Garlic dip box" at bounding box center [405, 106] width 92 height 14
paste input "Shish"
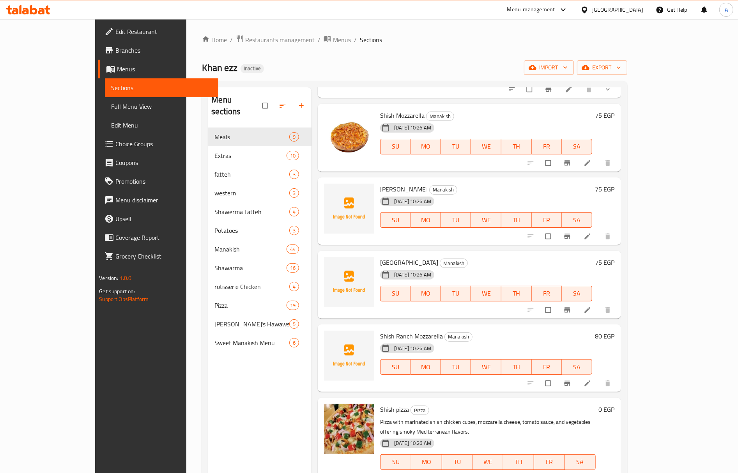
scroll to position [169, 0]
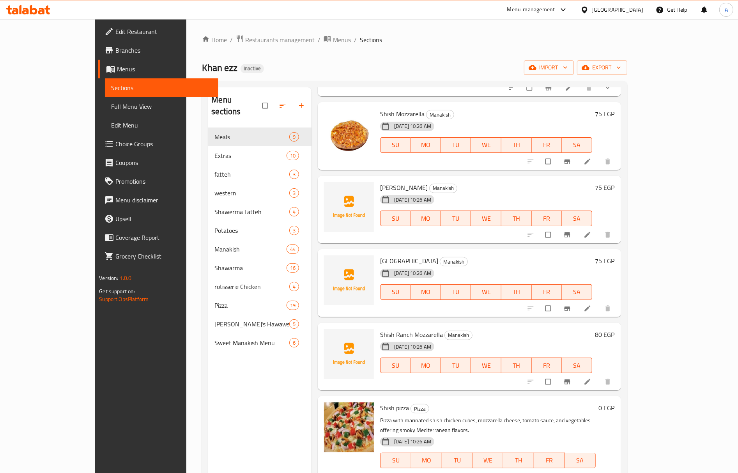
type input "Shish"
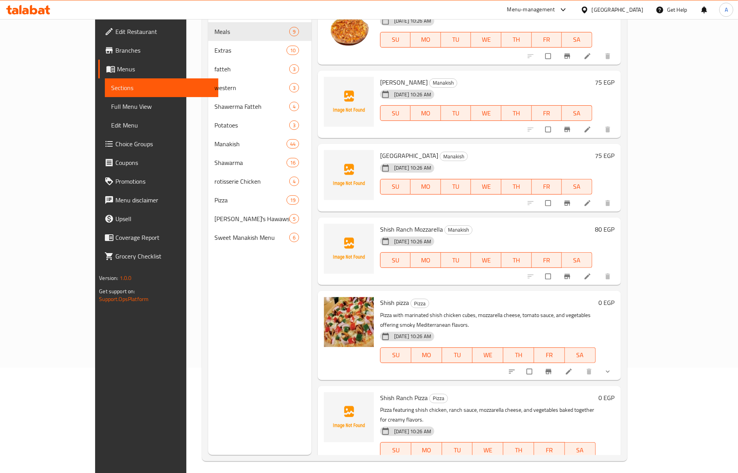
scroll to position [109, 0]
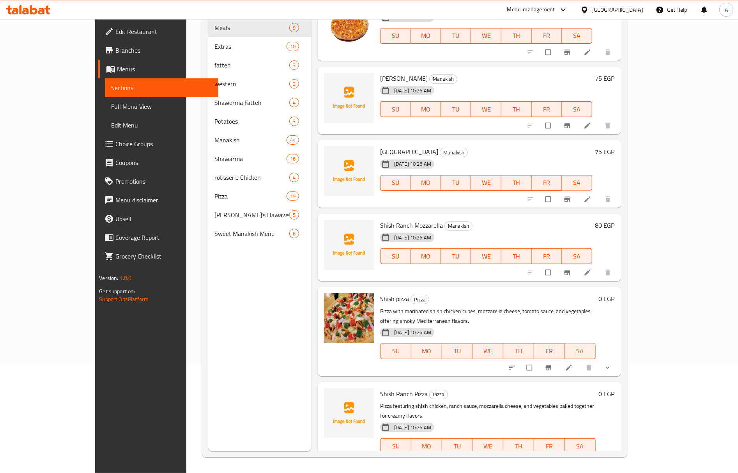
drag, startPoint x: 56, startPoint y: 101, endPoint x: 415, endPoint y: 10, distance: 369.9
click at [111, 102] on span "Full Menu View" at bounding box center [161, 106] width 101 height 9
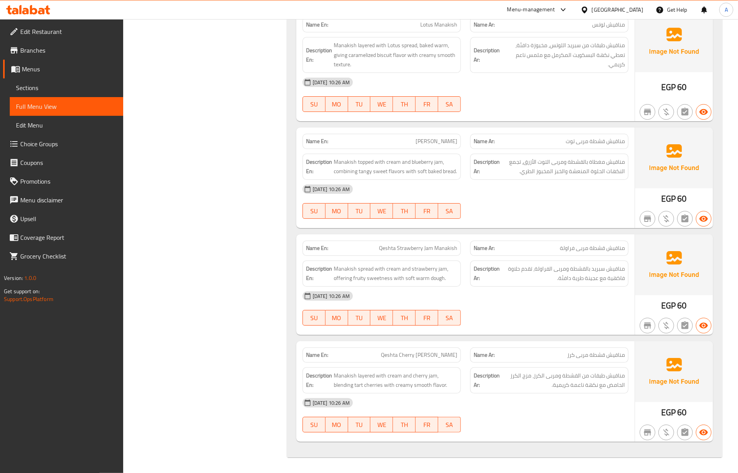
scroll to position [15496, 0]
click at [415, 355] on span "Qeshta Cherry Jam Manakish" at bounding box center [419, 355] width 76 height 8
click at [415, 355] on span "Qeshta Cherry [PERSON_NAME]" at bounding box center [419, 355] width 76 height 8
copy span "Cherry"
click at [397, 248] on span "Qeshta Strawberry Jam Manakish" at bounding box center [418, 248] width 78 height 8
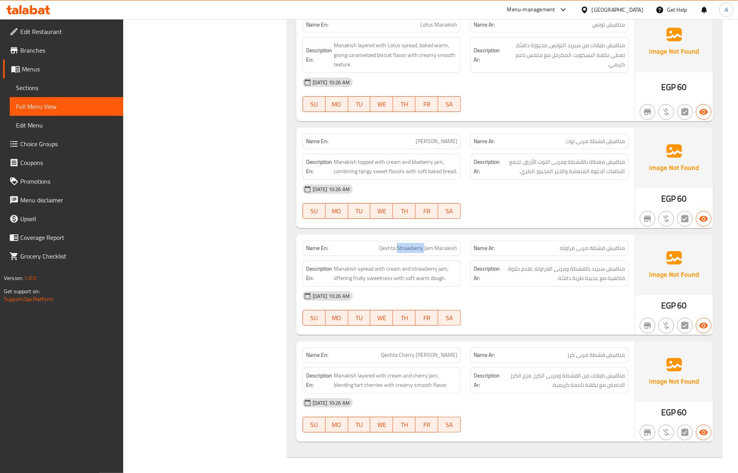
click at [397, 248] on span "Qeshta Strawberry Jam Manakish" at bounding box center [418, 248] width 78 height 8
copy span "Strawberry"
drag, startPoint x: 116, startPoint y: 102, endPoint x: 55, endPoint y: 32, distance: 92.5
click at [116, 102] on span "Full Menu View" at bounding box center [66, 106] width 101 height 9
click at [55, 32] on span "Edit Restaurant" at bounding box center [68, 31] width 97 height 9
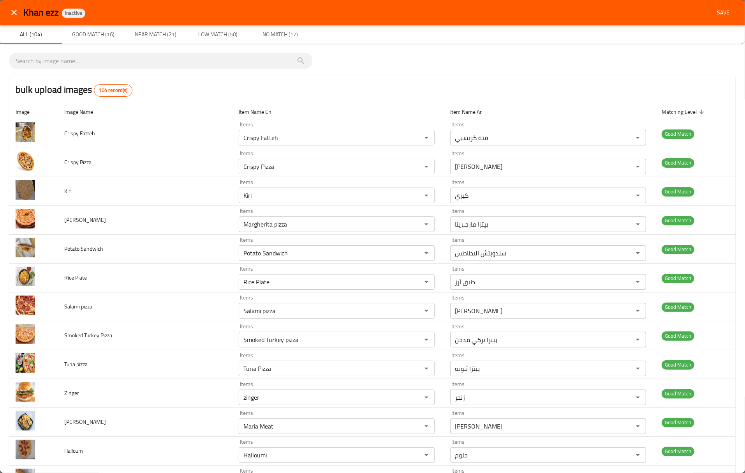
scroll to position [623, 0]
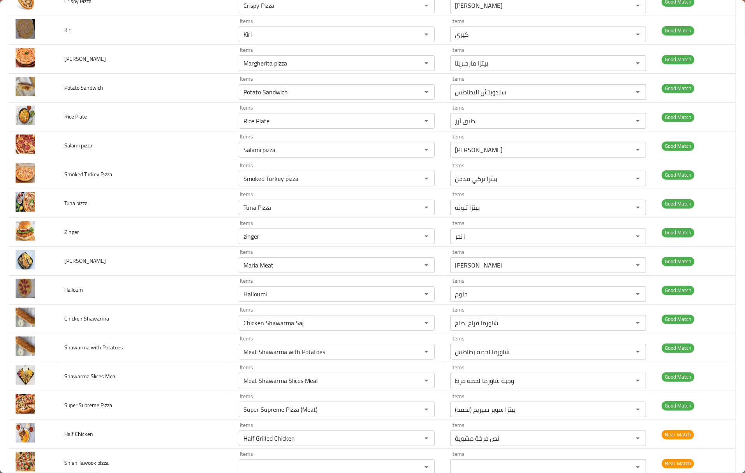
scroll to position [52, 0]
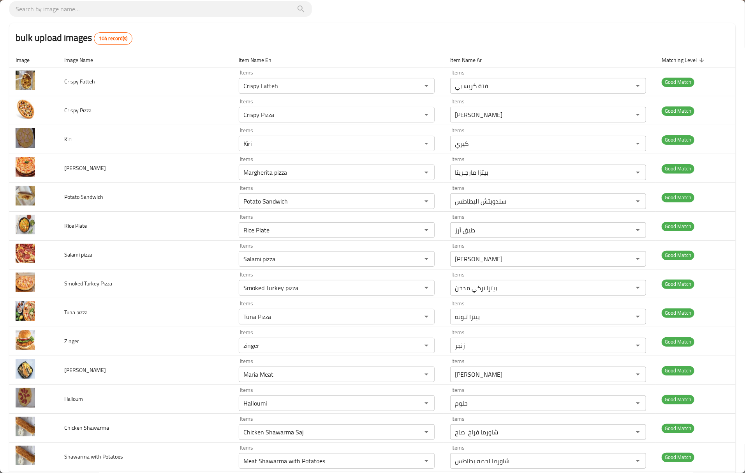
drag, startPoint x: 565, startPoint y: 16, endPoint x: 373, endPoint y: 6, distance: 192.4
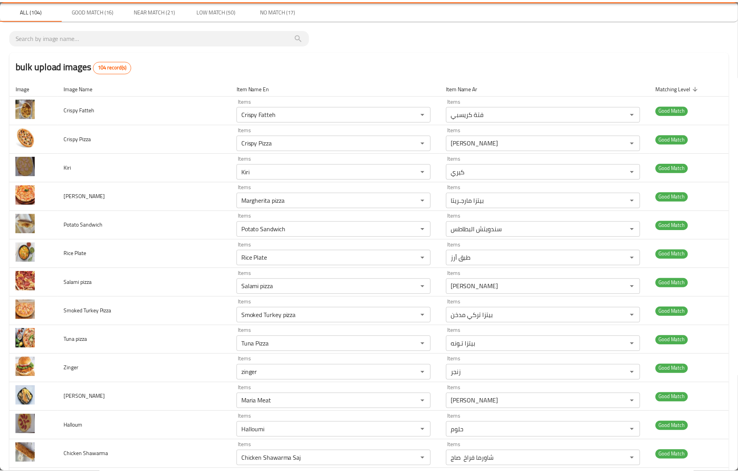
scroll to position [0, 0]
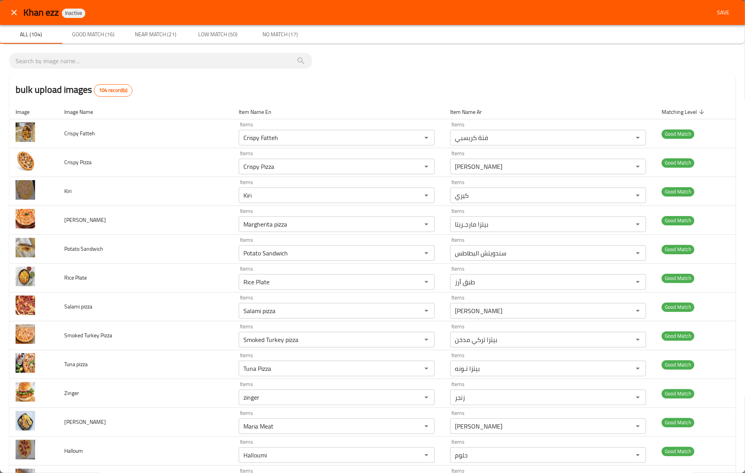
click at [15, 18] on button "close" at bounding box center [14, 12] width 19 height 19
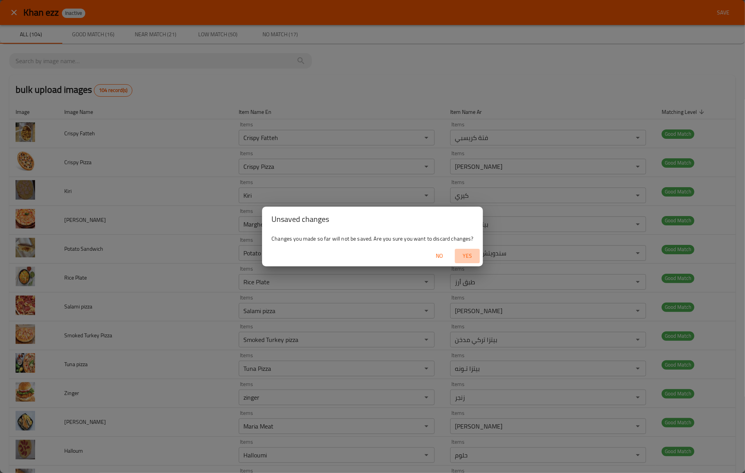
click at [467, 258] on span "Yes" at bounding box center [467, 256] width 19 height 10
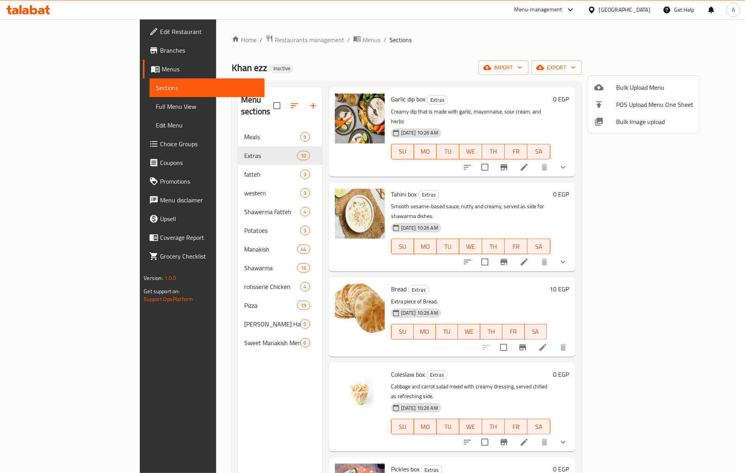
click at [628, 10] on div at bounding box center [372, 236] width 745 height 473
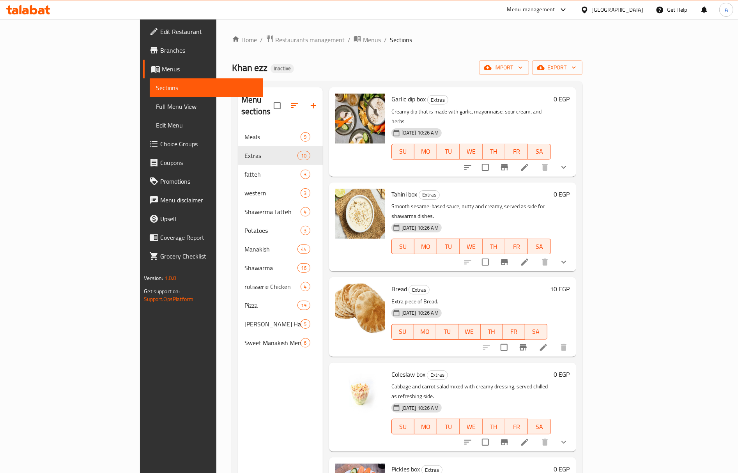
click at [635, 10] on div "[GEOGRAPHIC_DATA]" at bounding box center [617, 9] width 51 height 9
click at [537, 134] on div "Kuwait" at bounding box center [558, 131] width 51 height 9
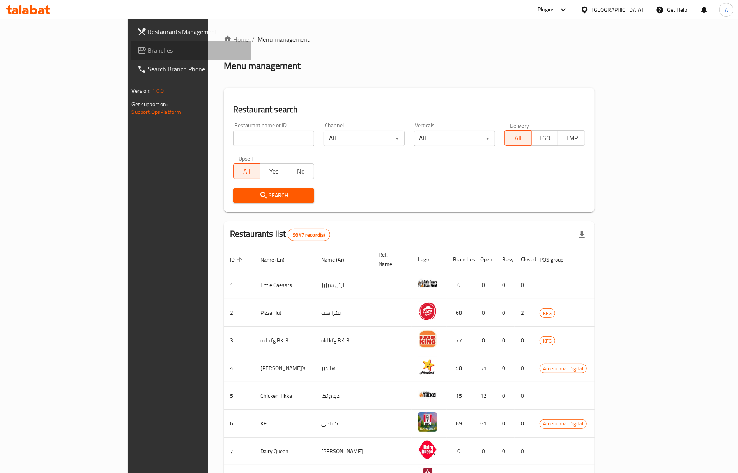
click at [131, 42] on link "Branches" at bounding box center [191, 50] width 120 height 19
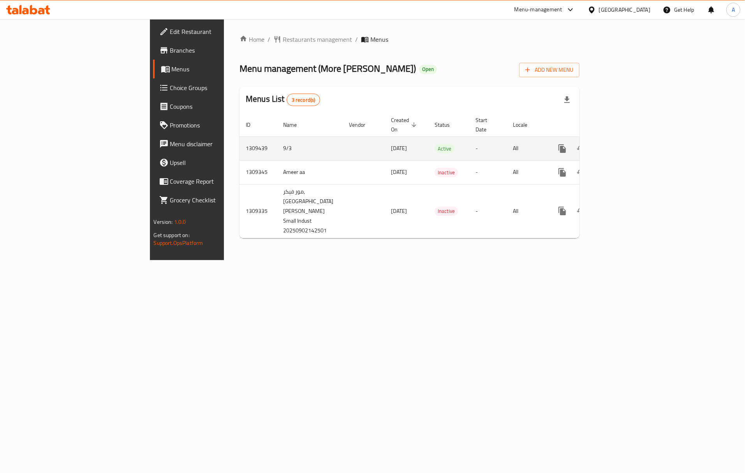
click at [628, 146] on div "enhanced table" at bounding box center [590, 148] width 75 height 19
click at [623, 144] on icon "enhanced table" at bounding box center [618, 148] width 9 height 9
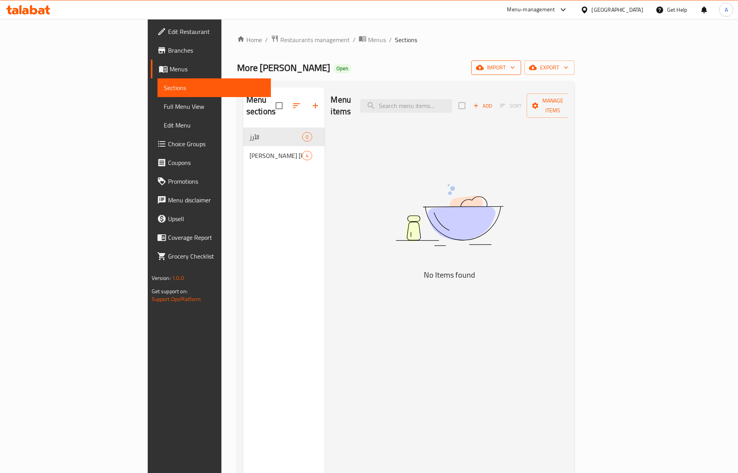
click at [515, 66] on span "import" at bounding box center [495, 68] width 37 height 10
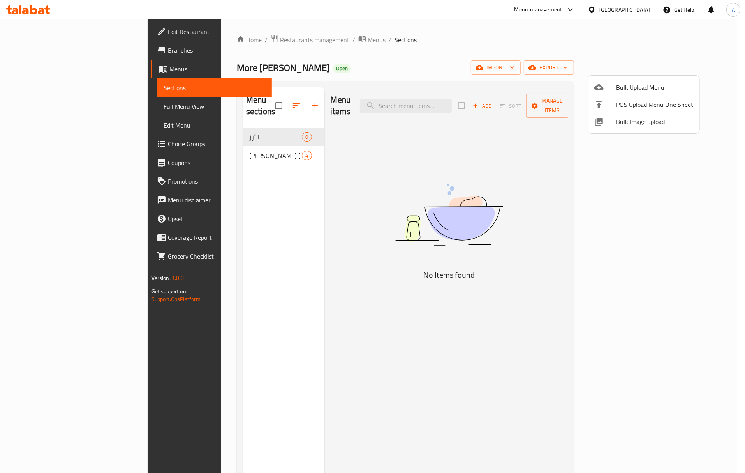
click at [197, 139] on div at bounding box center [372, 236] width 745 height 473
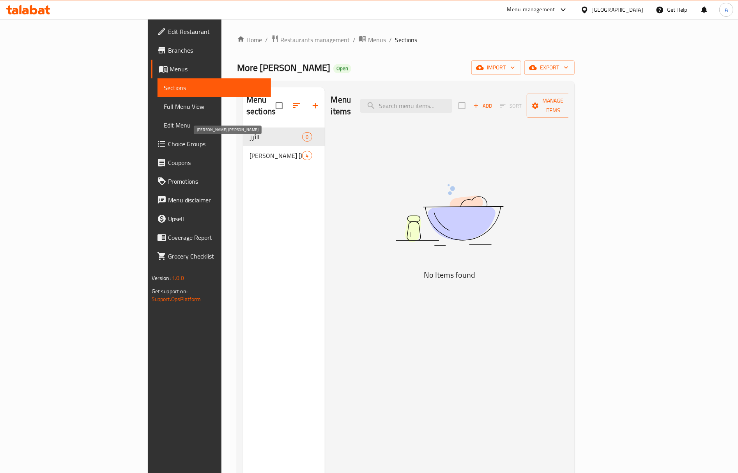
click at [249, 151] on span "[PERSON_NAME] [PERSON_NAME]" at bounding box center [275, 155] width 53 height 9
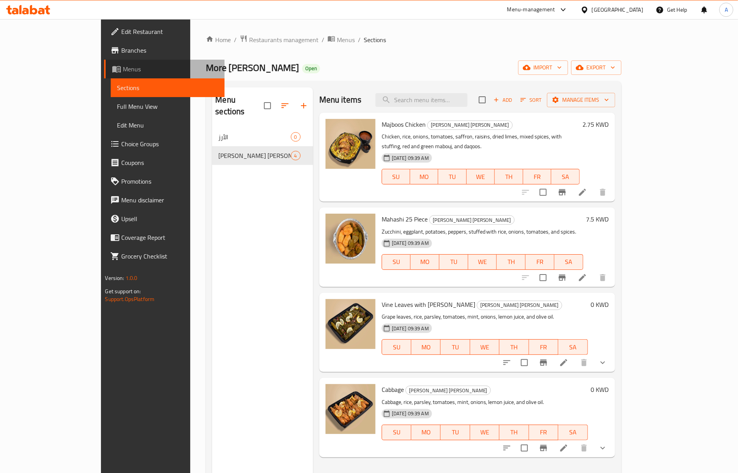
click at [123, 66] on span "Menus" at bounding box center [170, 68] width 95 height 9
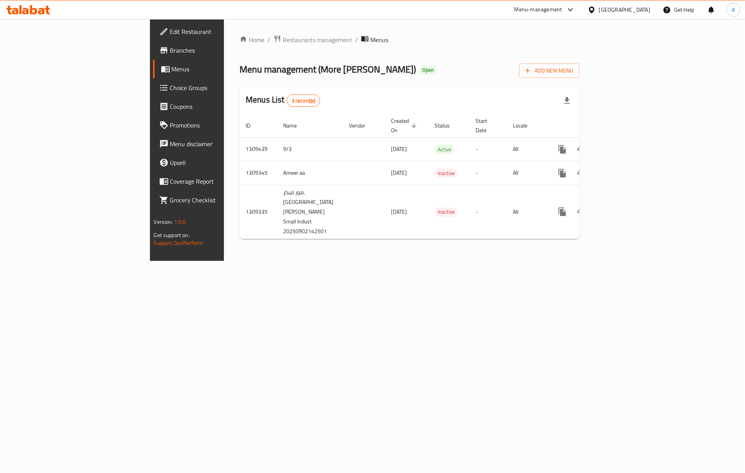
click at [507, 105] on div "Menus List 3 record(s)" at bounding box center [410, 100] width 340 height 26
click at [580, 76] on div "Menu management ( More [PERSON_NAME] ) Open Add New Menu" at bounding box center [410, 69] width 340 height 18
click at [547, 161] on td "All" at bounding box center [527, 173] width 40 height 24
click at [580, 74] on div "Menu management ( More [PERSON_NAME] ) Open Add New Menu" at bounding box center [410, 69] width 340 height 18
click at [283, 40] on span "Restaurants management" at bounding box center [317, 39] width 69 height 9
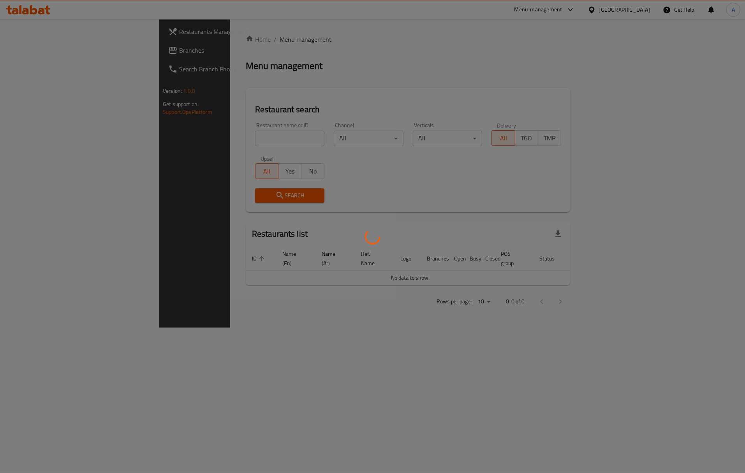
click at [61, 52] on div at bounding box center [372, 236] width 745 height 473
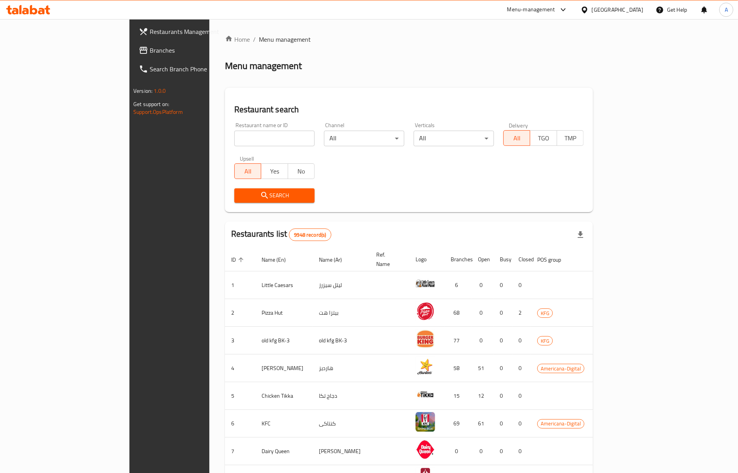
click at [150, 52] on span "Branches" at bounding box center [198, 50] width 97 height 9
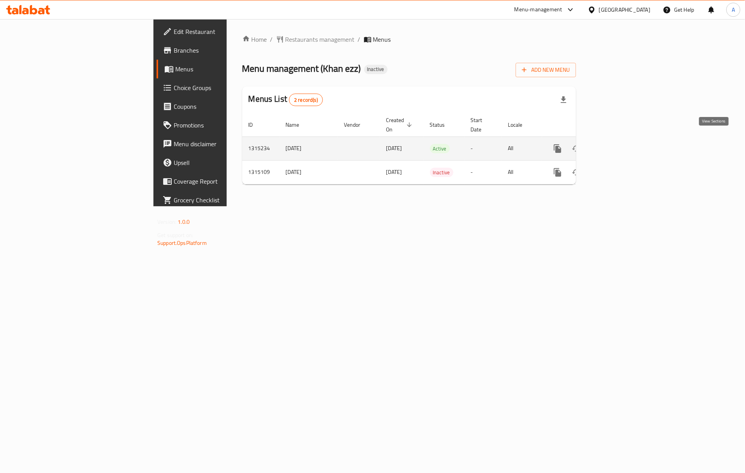
click at [619, 144] on icon "enhanced table" at bounding box center [613, 148] width 9 height 9
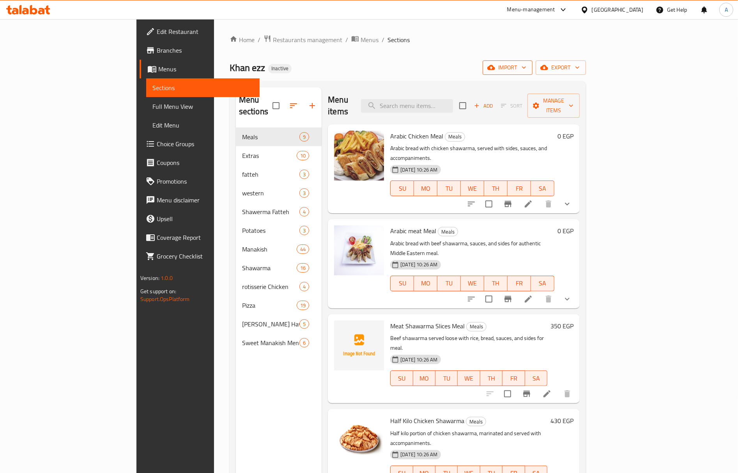
click at [526, 65] on span "import" at bounding box center [507, 68] width 37 height 10
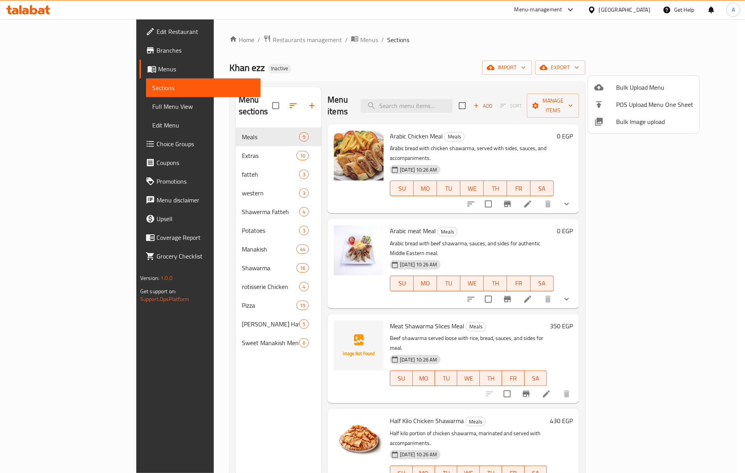
click at [648, 119] on span "Bulk Image upload" at bounding box center [654, 121] width 77 height 9
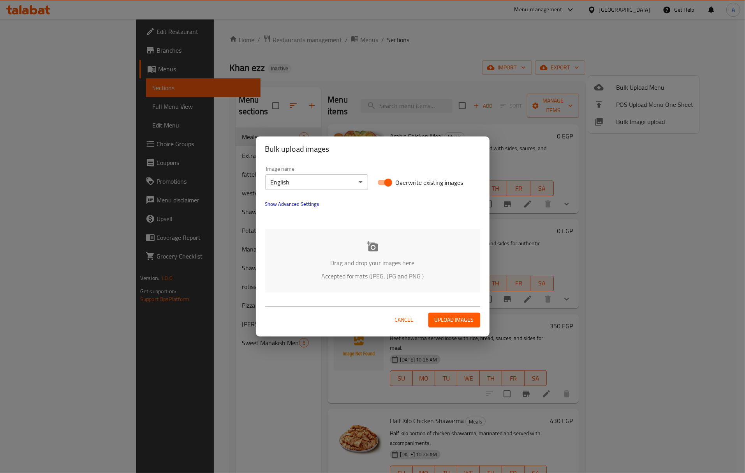
click at [386, 254] on div "Drag and drop your images here Accepted formats (JPEG, JPG and PNG )" at bounding box center [372, 261] width 215 height 64
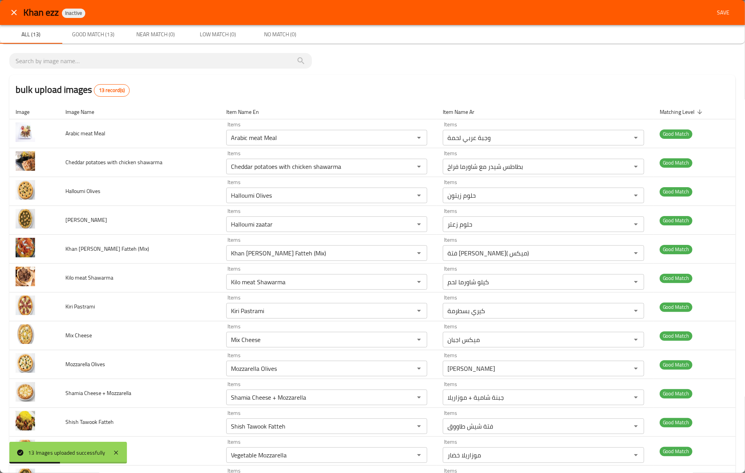
click at [716, 12] on span "Save" at bounding box center [723, 13] width 19 height 10
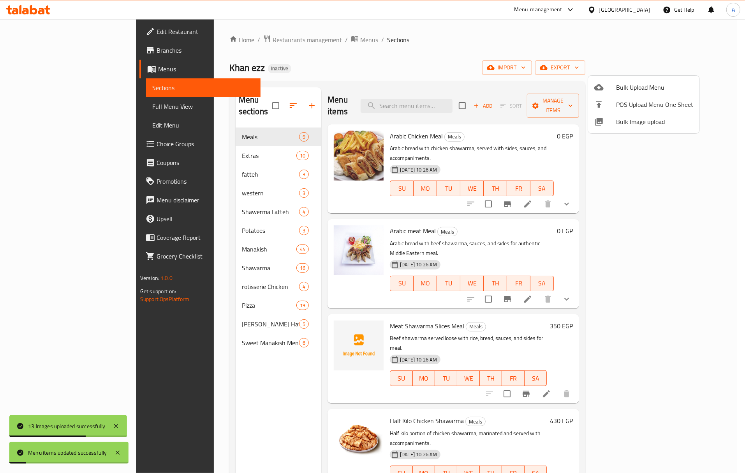
click at [509, 295] on div at bounding box center [372, 236] width 745 height 473
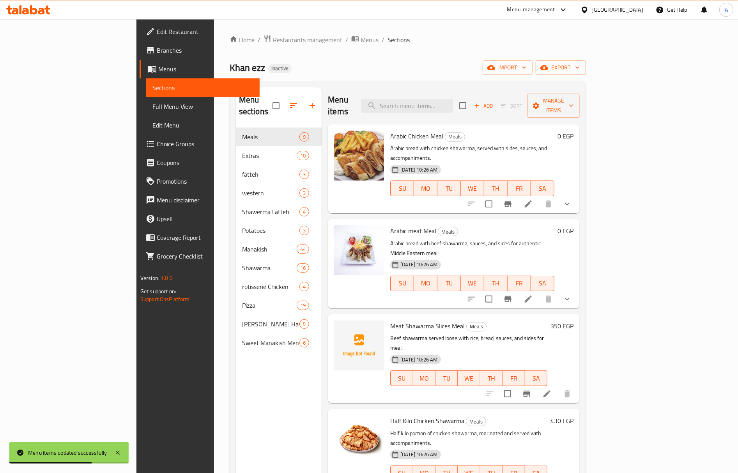
drag, startPoint x: 61, startPoint y: 106, endPoint x: 67, endPoint y: 87, distance: 20.2
click at [152, 106] on span "Full Menu View" at bounding box center [202, 106] width 101 height 9
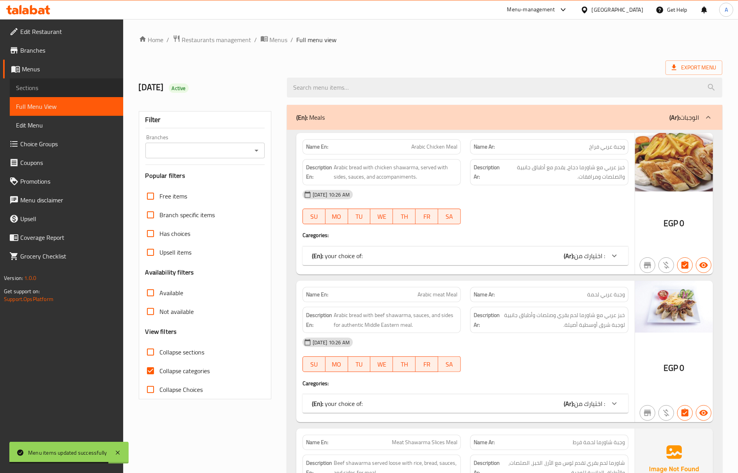
click at [75, 88] on span "Sections" at bounding box center [66, 87] width 101 height 9
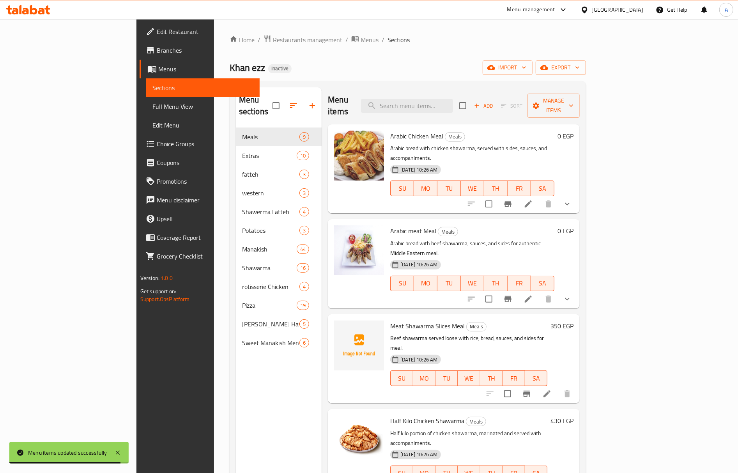
click at [152, 110] on span "Full Menu View" at bounding box center [202, 106] width 101 height 9
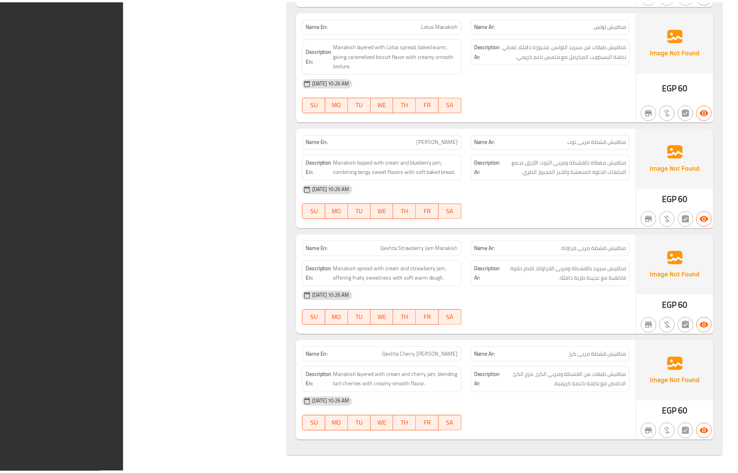
scroll to position [15408, 0]
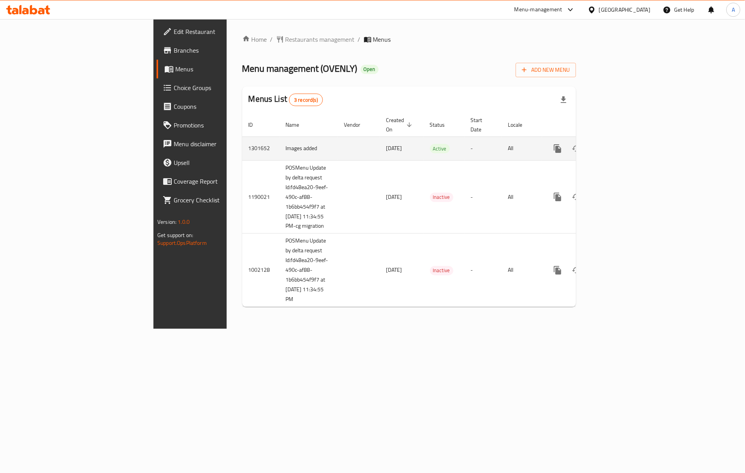
click at [542, 150] on td "All" at bounding box center [522, 148] width 40 height 24
click at [618, 145] on icon "enhanced table" at bounding box center [614, 148] width 7 height 7
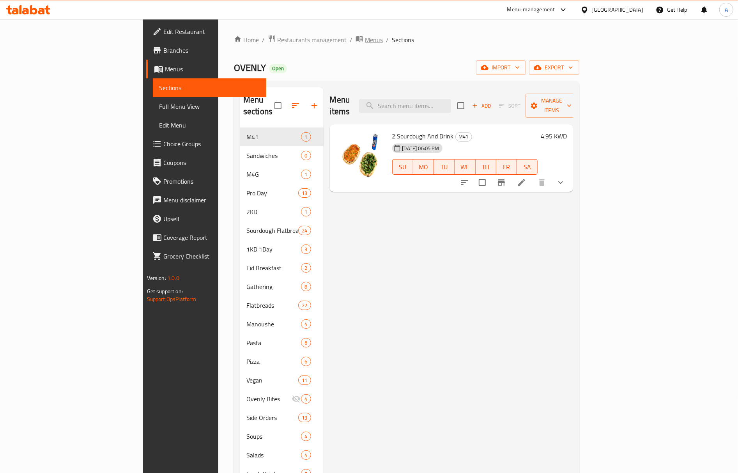
click at [365, 37] on span "Menus" at bounding box center [374, 39] width 18 height 9
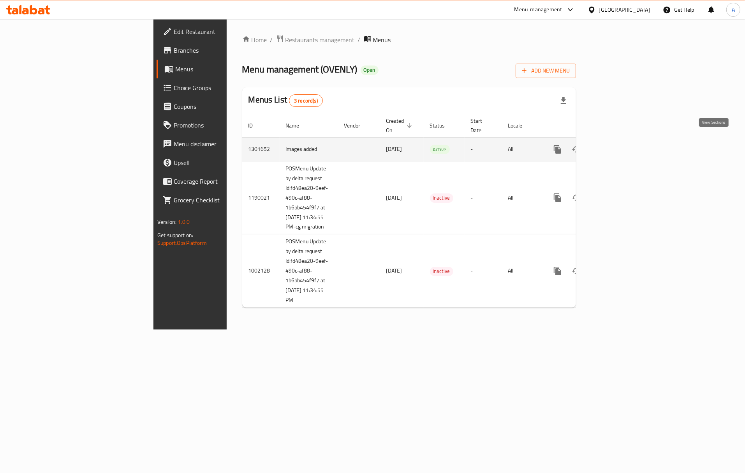
click at [619, 145] on icon "enhanced table" at bounding box center [613, 149] width 9 height 9
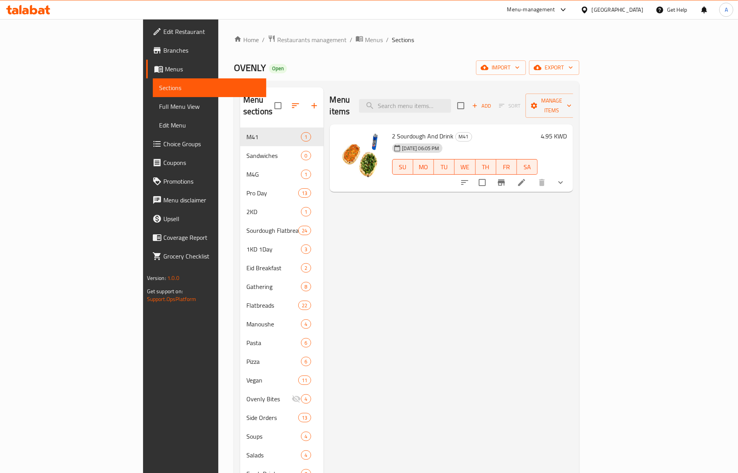
click at [579, 58] on div "Home / Restaurants management / Menus / Sections OVENLY Open import export Menu…" at bounding box center [406, 300] width 345 height 531
click at [519, 66] on span "import" at bounding box center [500, 68] width 37 height 10
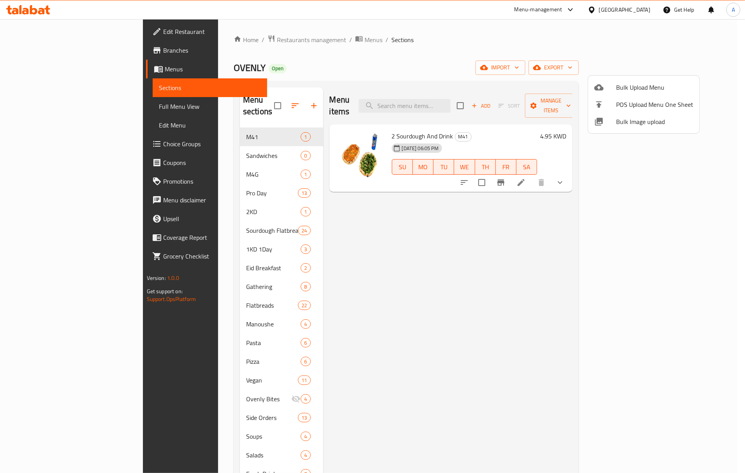
click at [625, 129] on li "Bulk Image upload" at bounding box center [643, 121] width 111 height 17
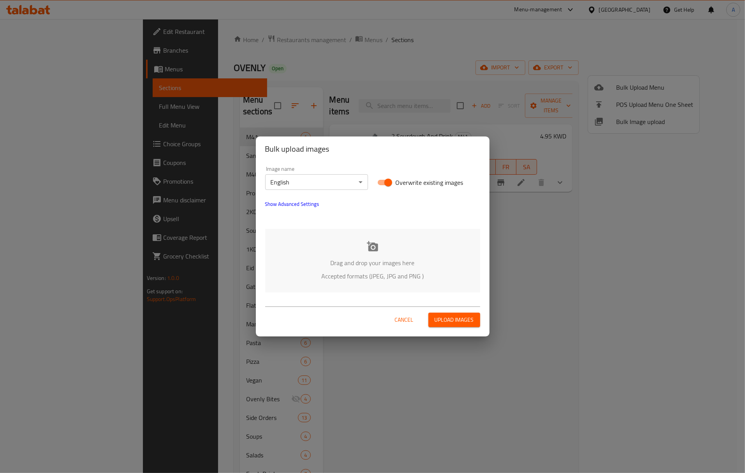
click at [346, 249] on div "Drag and drop your images here Accepted formats (JPEG, JPG and PNG )" at bounding box center [372, 261] width 215 height 64
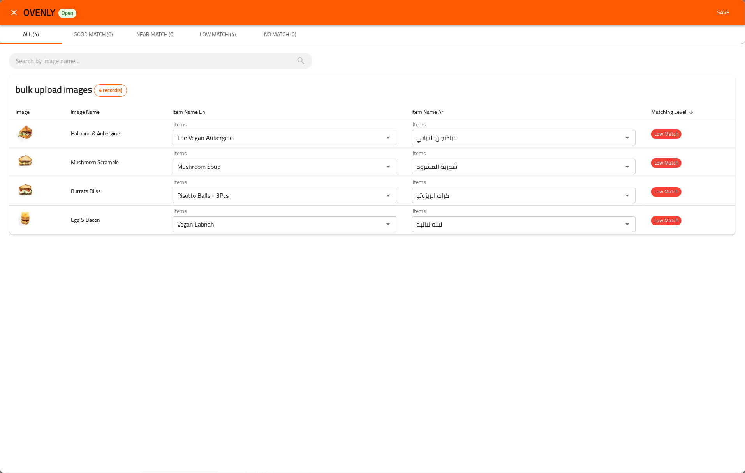
click at [412, 77] on div "bulk upload images 4 record(s)" at bounding box center [372, 90] width 727 height 30
click at [9, 18] on button "close" at bounding box center [14, 12] width 19 height 19
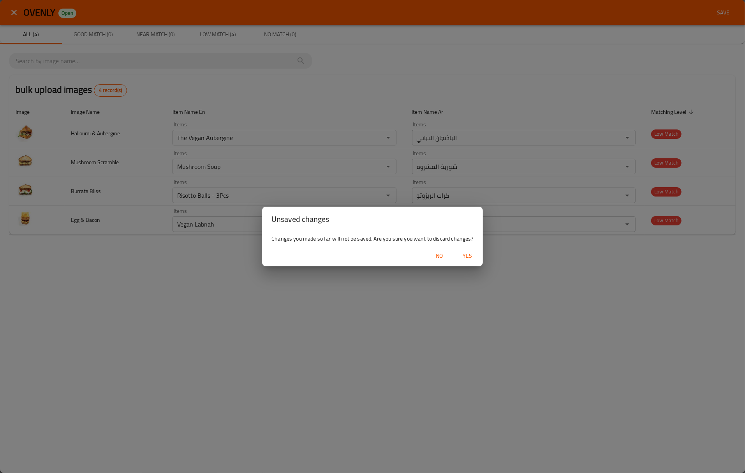
click at [466, 254] on span "Yes" at bounding box center [467, 256] width 19 height 10
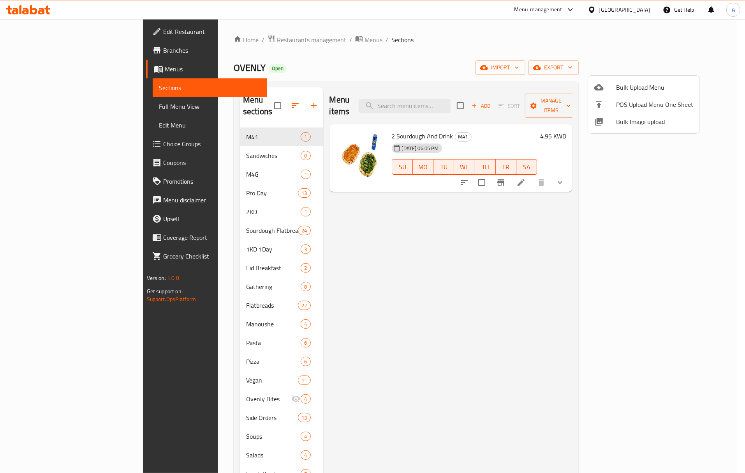
click at [349, 60] on div at bounding box center [372, 236] width 745 height 473
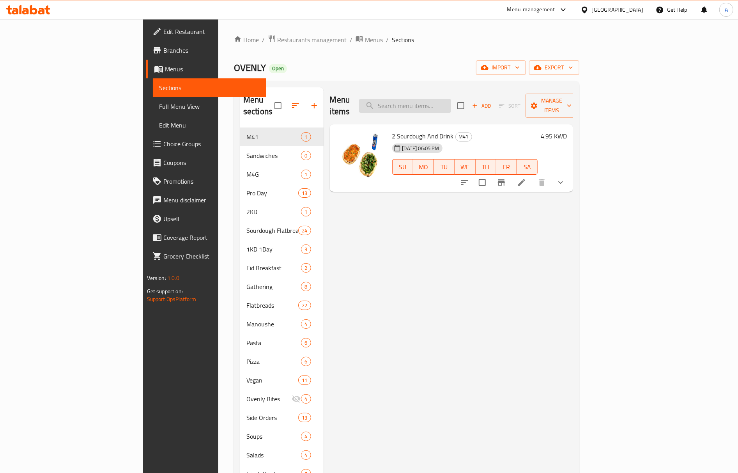
click at [449, 100] on input "search" at bounding box center [405, 106] width 92 height 14
click at [450, 101] on input "search" at bounding box center [405, 106] width 92 height 14
paste input "Mushroom Scramble"
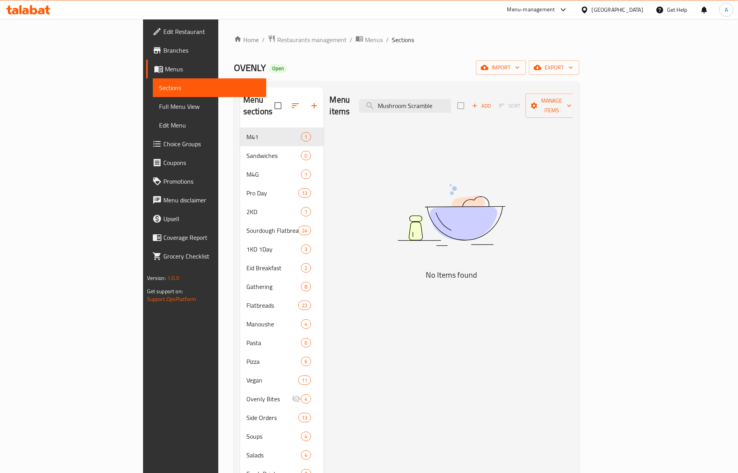
drag, startPoint x: 462, startPoint y: 102, endPoint x: 341, endPoint y: 102, distance: 120.8
click at [341, 102] on div "Menu items Mushroom Scramble Add Sort Manage items" at bounding box center [452, 105] width 244 height 37
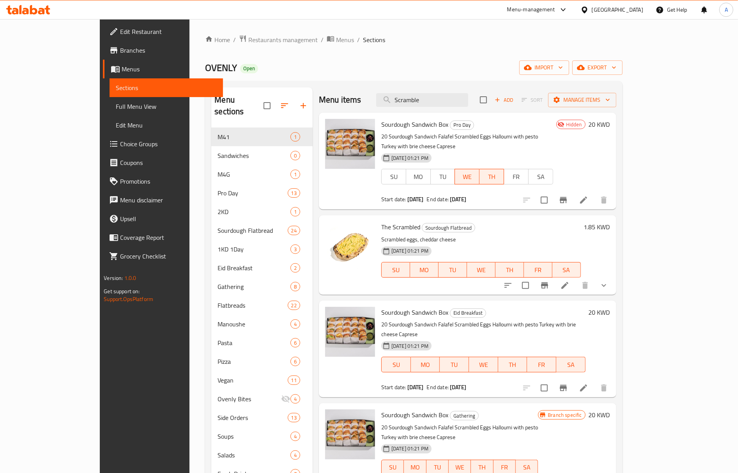
type input "Scramble"
click at [455, 243] on div "[DATE] 01:21 PM SU MO TU WE TH FR SA" at bounding box center [481, 264] width 206 height 42
click at [641, 9] on div "[GEOGRAPHIC_DATA]" at bounding box center [617, 9] width 51 height 9
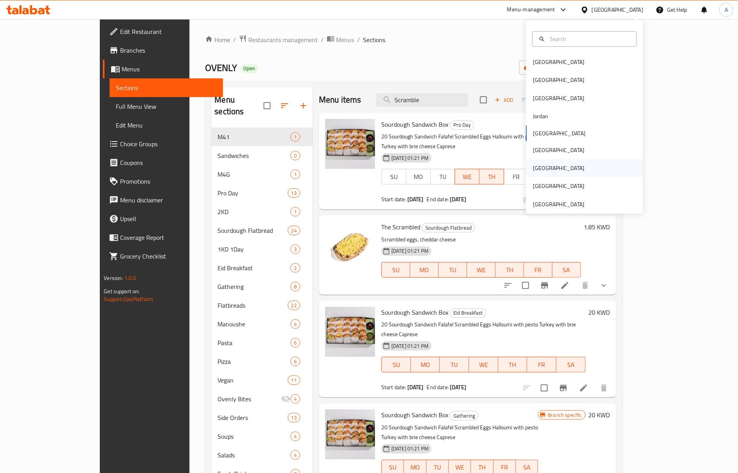
click at [541, 166] on div "[GEOGRAPHIC_DATA]" at bounding box center [558, 168] width 64 height 18
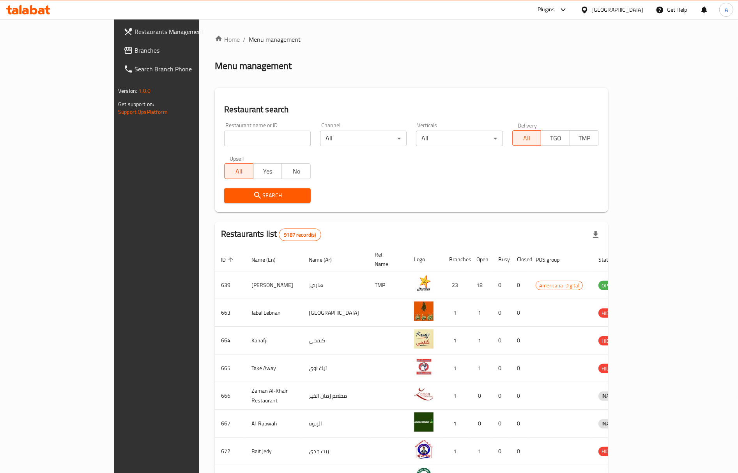
click at [641, 4] on div "[GEOGRAPHIC_DATA]" at bounding box center [611, 9] width 75 height 19
click at [638, 10] on div "[GEOGRAPHIC_DATA]" at bounding box center [617, 9] width 51 height 9
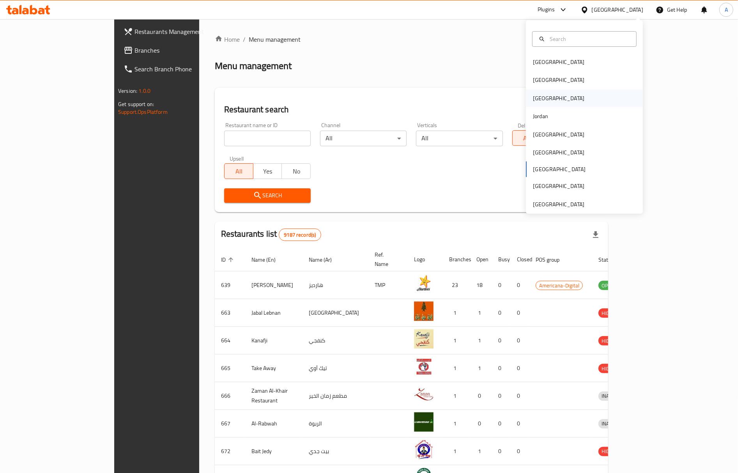
click at [538, 97] on div "[GEOGRAPHIC_DATA]" at bounding box center [558, 98] width 64 height 18
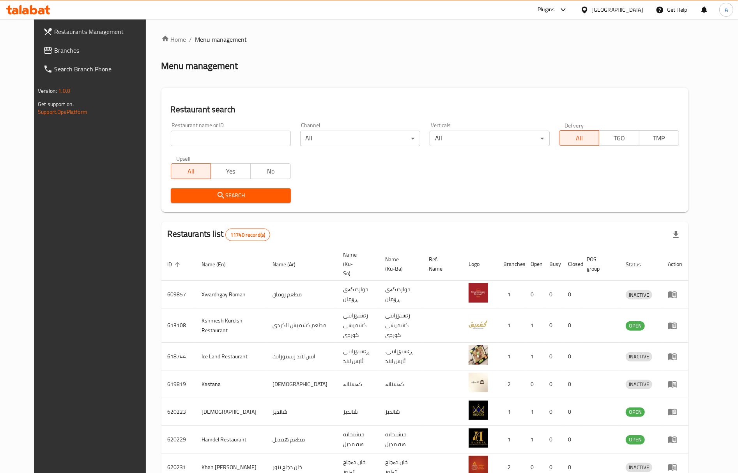
click at [191, 141] on input "search" at bounding box center [231, 139] width 120 height 16
paste input "705720"
type input "705720"
click at [184, 197] on span "Search" at bounding box center [231, 196] width 108 height 10
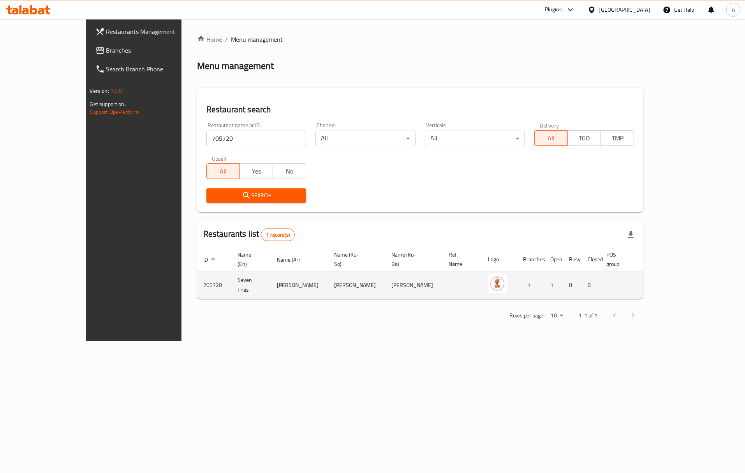
click at [696, 280] on icon "enhanced table" at bounding box center [690, 284] width 9 height 9
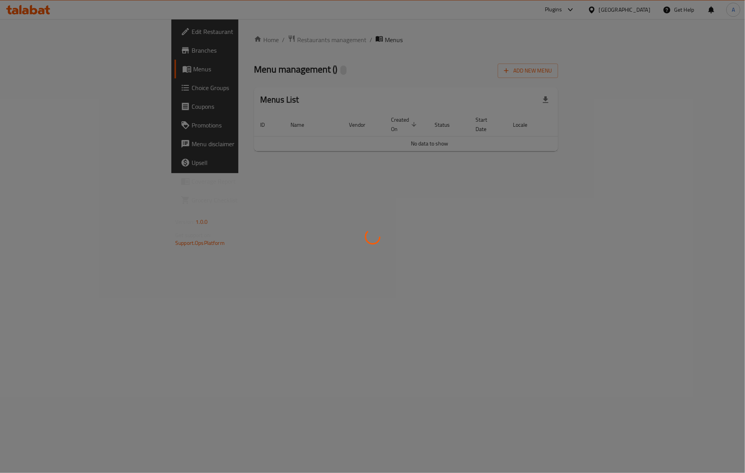
click at [712, 275] on div at bounding box center [372, 236] width 745 height 473
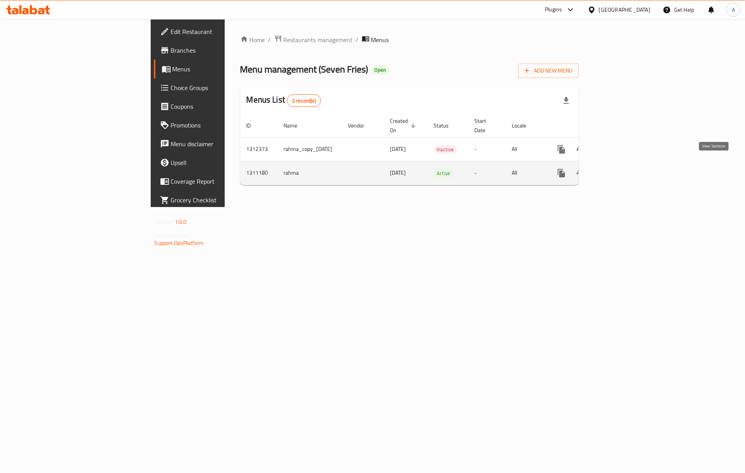
click at [623, 168] on icon "enhanced table" at bounding box center [617, 172] width 9 height 9
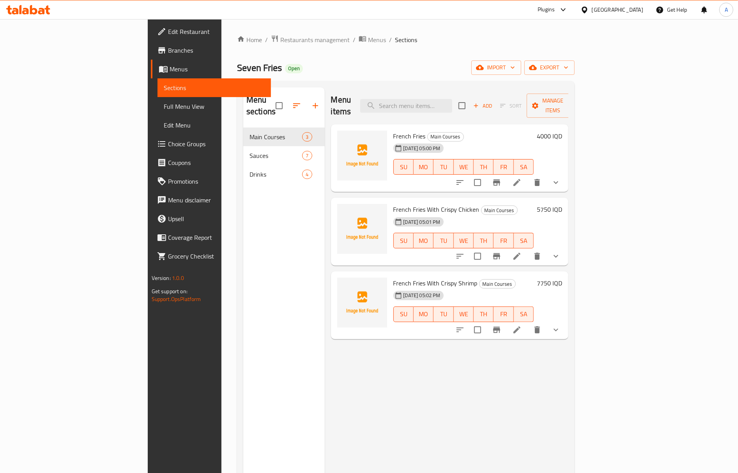
click at [325, 335] on div "Menu items Add Sort Manage items French Fries Main Courses [DATE] 05:00 PM SU M…" at bounding box center [447, 323] width 244 height 473
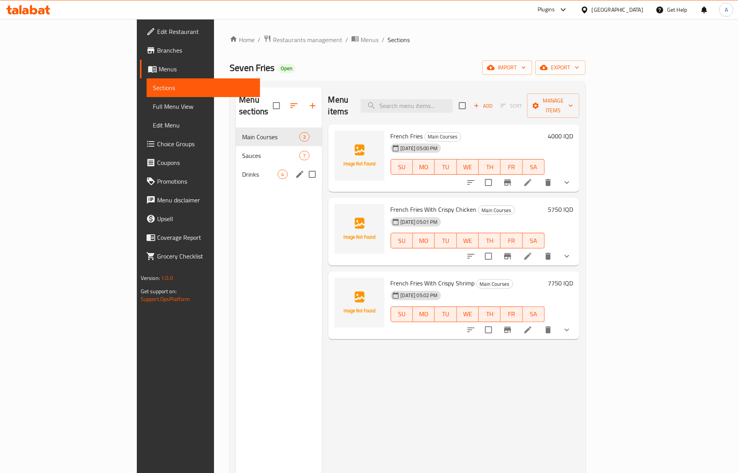
click at [236, 165] on div "Drinks 4" at bounding box center [279, 174] width 86 height 19
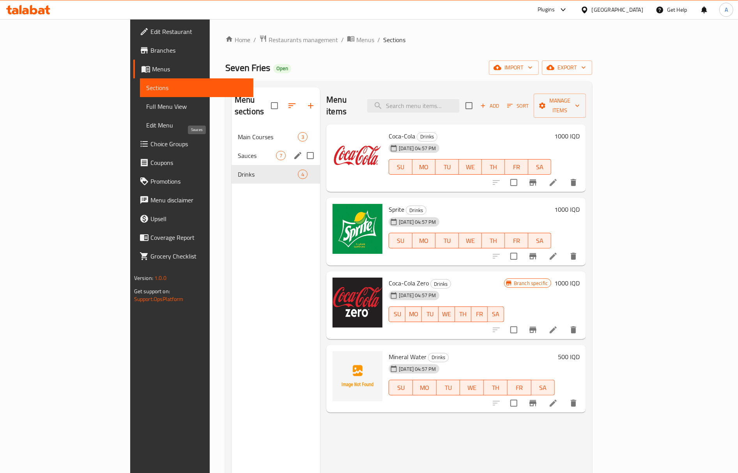
click at [231, 146] on div "Sauces 7" at bounding box center [275, 155] width 88 height 19
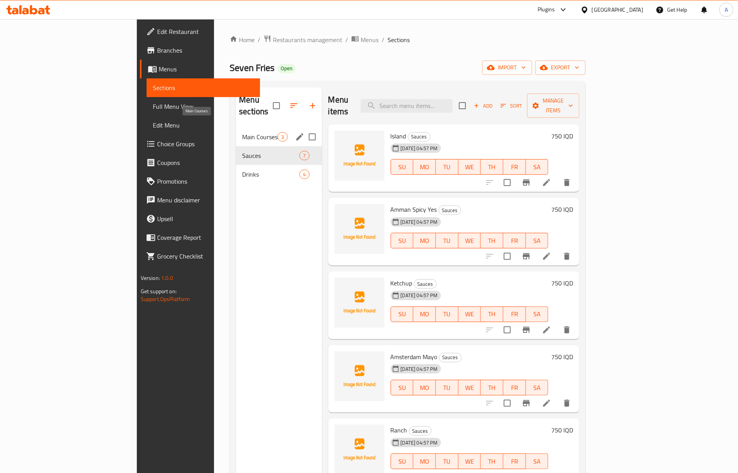
click at [242, 132] on span "Main Courses" at bounding box center [259, 136] width 35 height 9
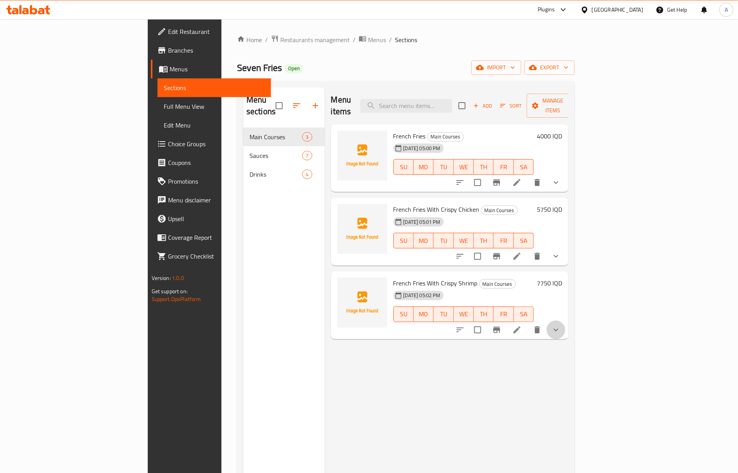
click at [565, 320] on button "show more" at bounding box center [555, 329] width 19 height 19
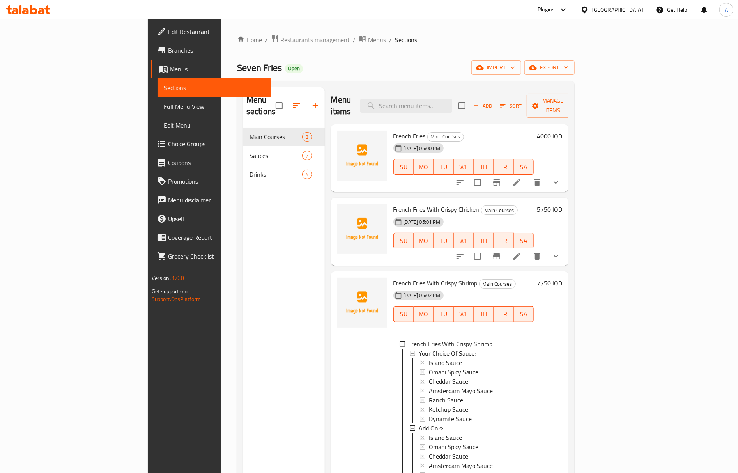
scroll to position [1, 0]
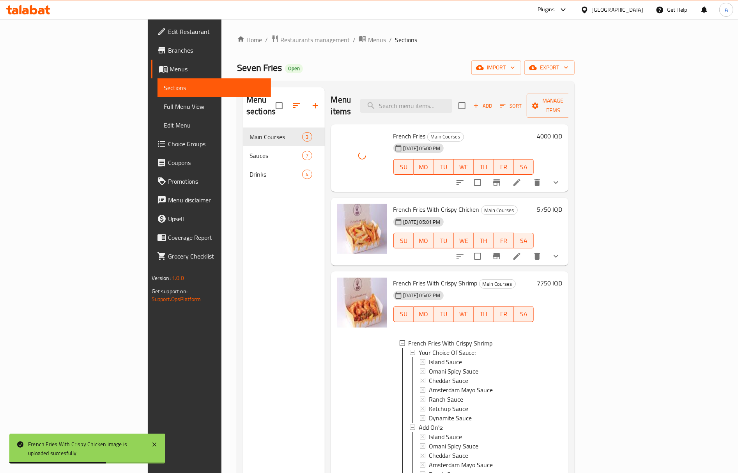
click at [560, 178] on icon "show more" at bounding box center [555, 182] width 9 height 9
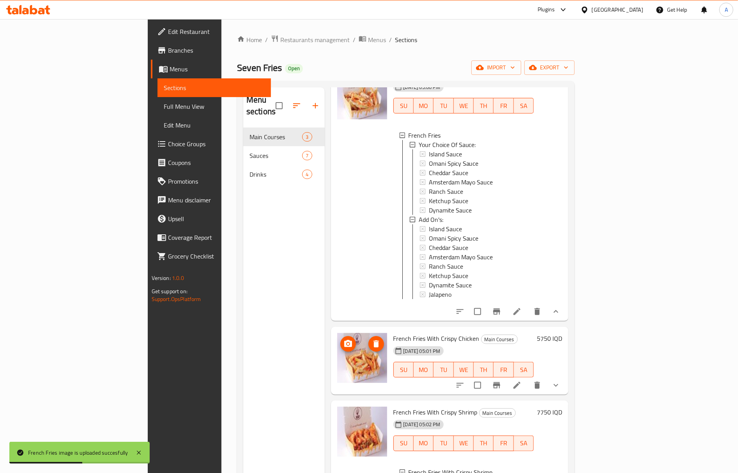
scroll to position [163, 0]
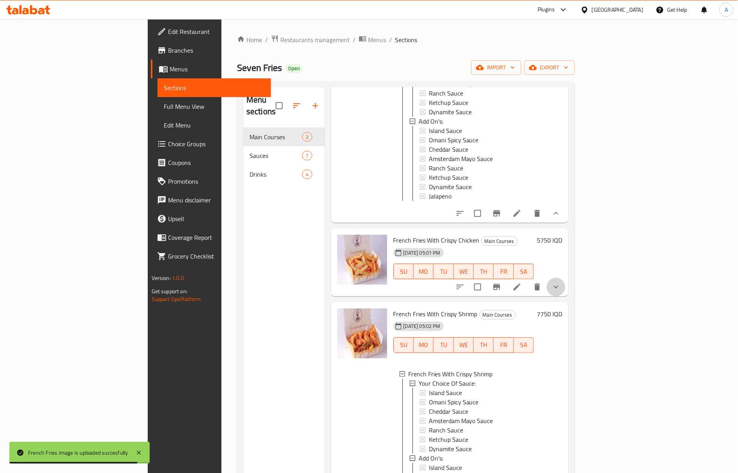
click at [565, 279] on button "show more" at bounding box center [555, 286] width 19 height 19
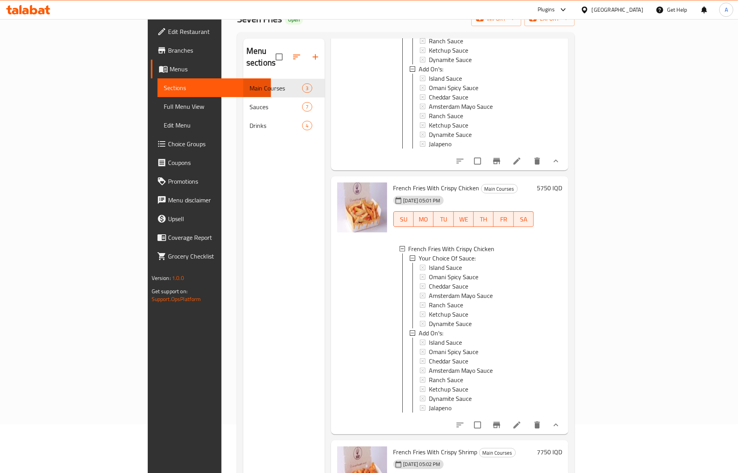
scroll to position [0, 0]
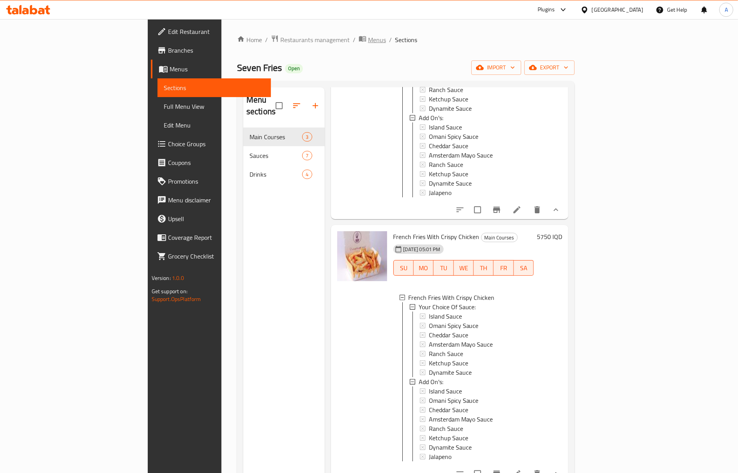
click at [368, 40] on span "Menus" at bounding box center [377, 39] width 18 height 9
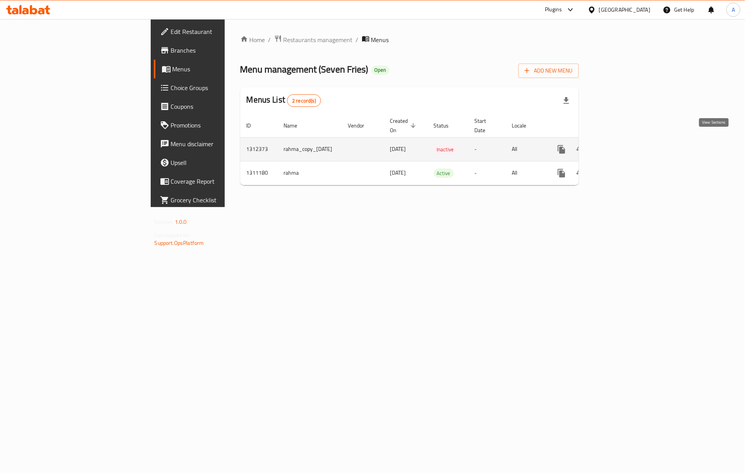
click at [623, 145] on icon "enhanced table" at bounding box center [617, 149] width 9 height 9
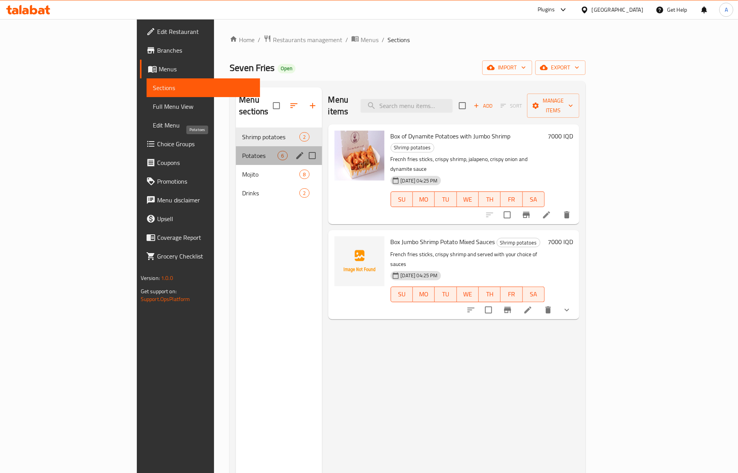
click at [242, 151] on span "Potatoes" at bounding box center [259, 155] width 35 height 9
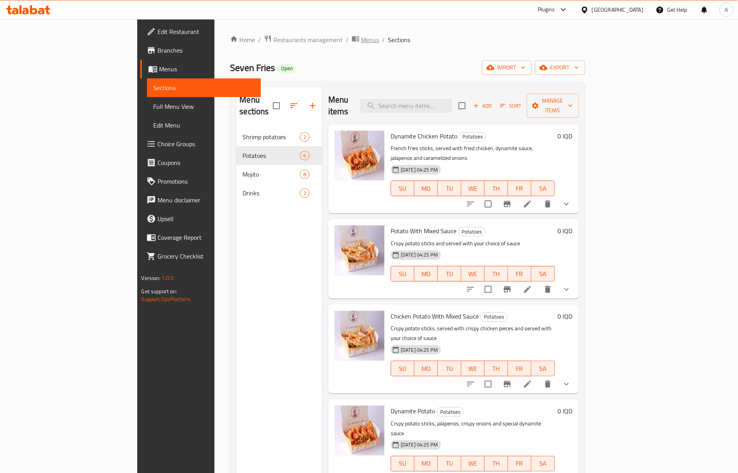
click at [361, 36] on span "Menus" at bounding box center [370, 39] width 18 height 9
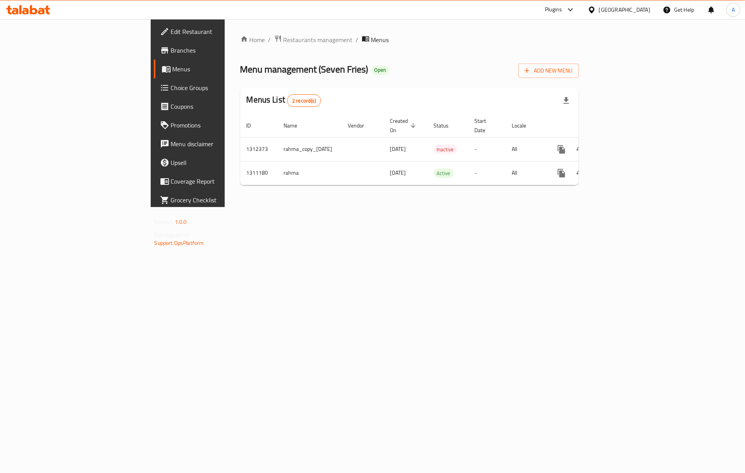
click at [370, 207] on div "Home / Restaurants management / Menus Menu management ( Seven Fries ) Open Add …" at bounding box center [410, 113] width 370 height 188
click at [627, 164] on link "enhanced table" at bounding box center [618, 173] width 19 height 19
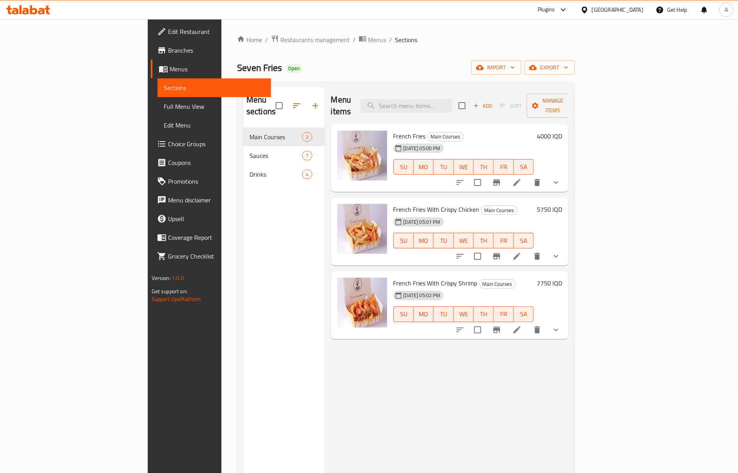
click at [476, 131] on h6 "French Fries Main Courses" at bounding box center [463, 136] width 141 height 11
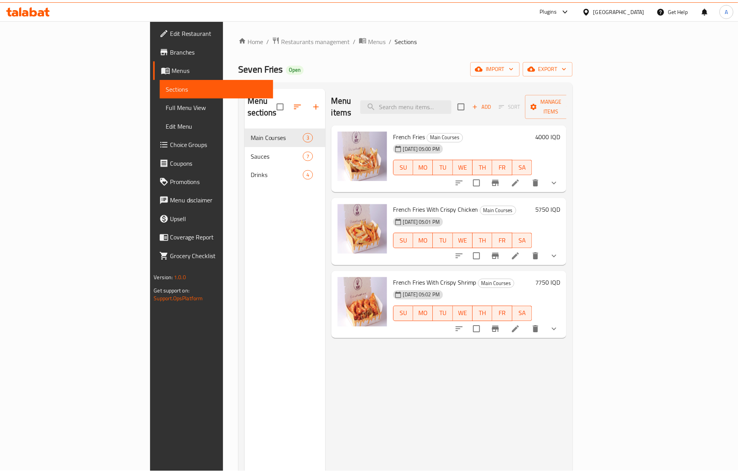
scroll to position [109, 0]
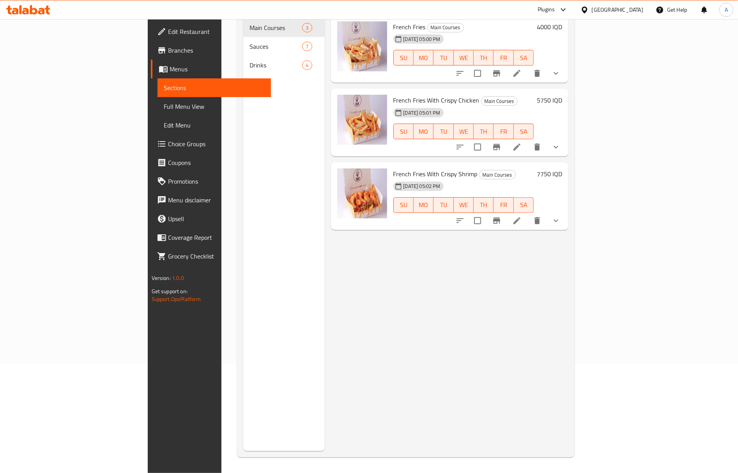
click at [641, 15] on div "[GEOGRAPHIC_DATA]" at bounding box center [611, 9] width 75 height 19
click at [641, 12] on div "[GEOGRAPHIC_DATA]" at bounding box center [617, 9] width 51 height 9
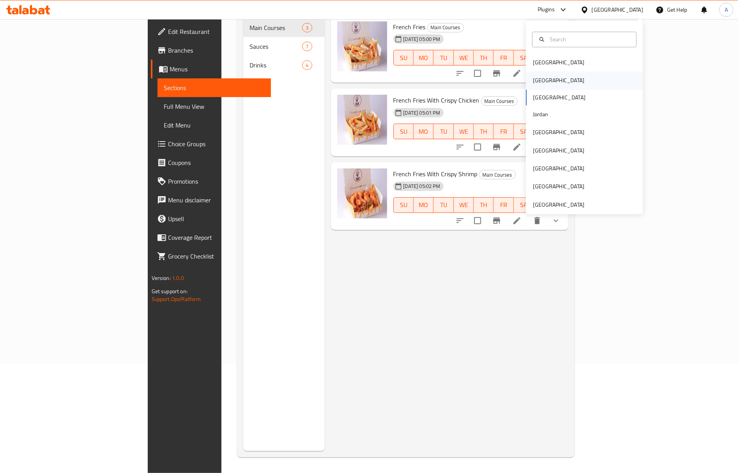
click at [540, 79] on div "[GEOGRAPHIC_DATA]" at bounding box center [558, 81] width 64 height 18
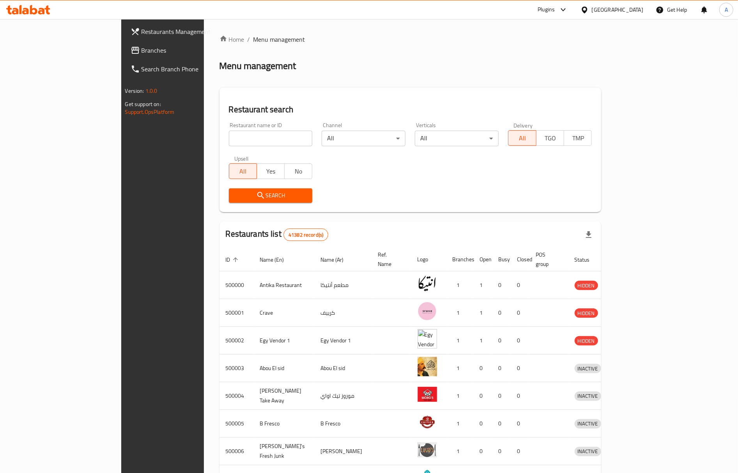
click at [141, 53] on span "Branches" at bounding box center [189, 50] width 97 height 9
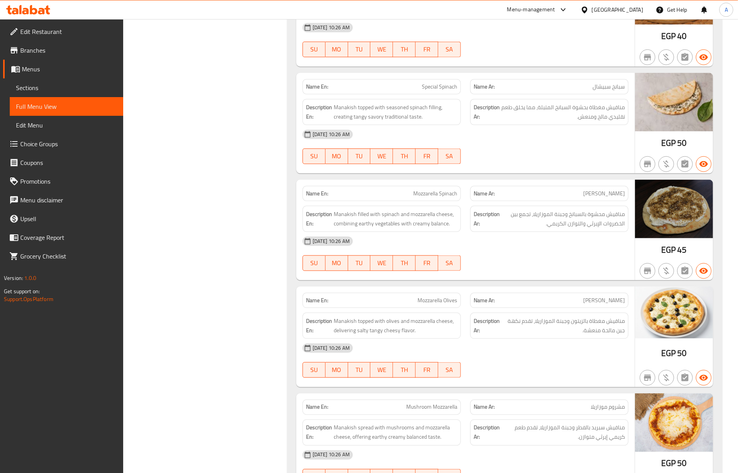
scroll to position [5108, 0]
